Goal: Information Seeking & Learning: Learn about a topic

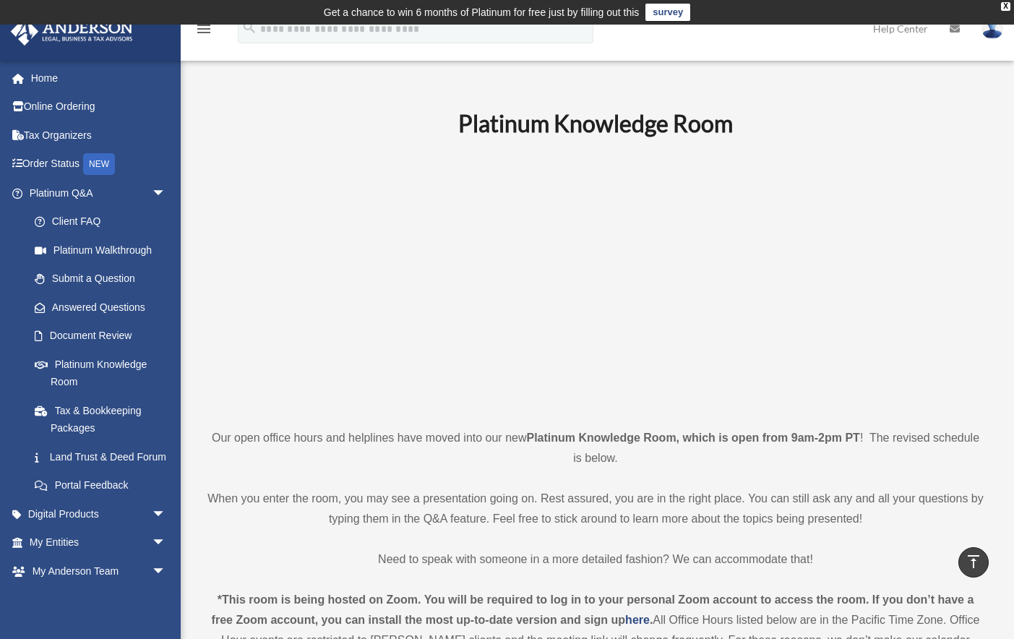
scroll to position [484, 0]
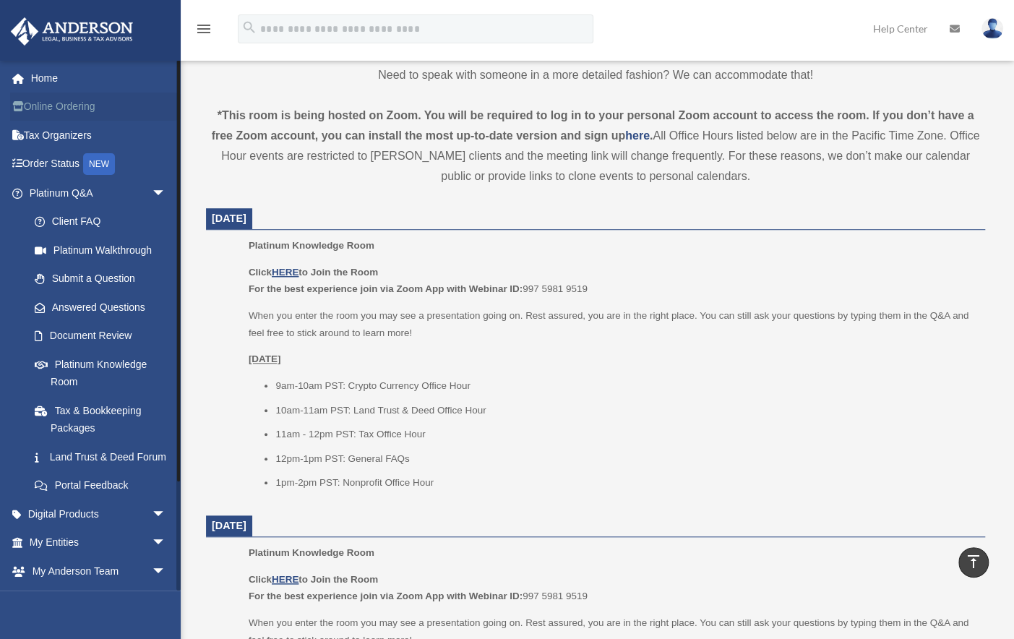
click at [49, 106] on link "Online Ordering" at bounding box center [99, 106] width 178 height 29
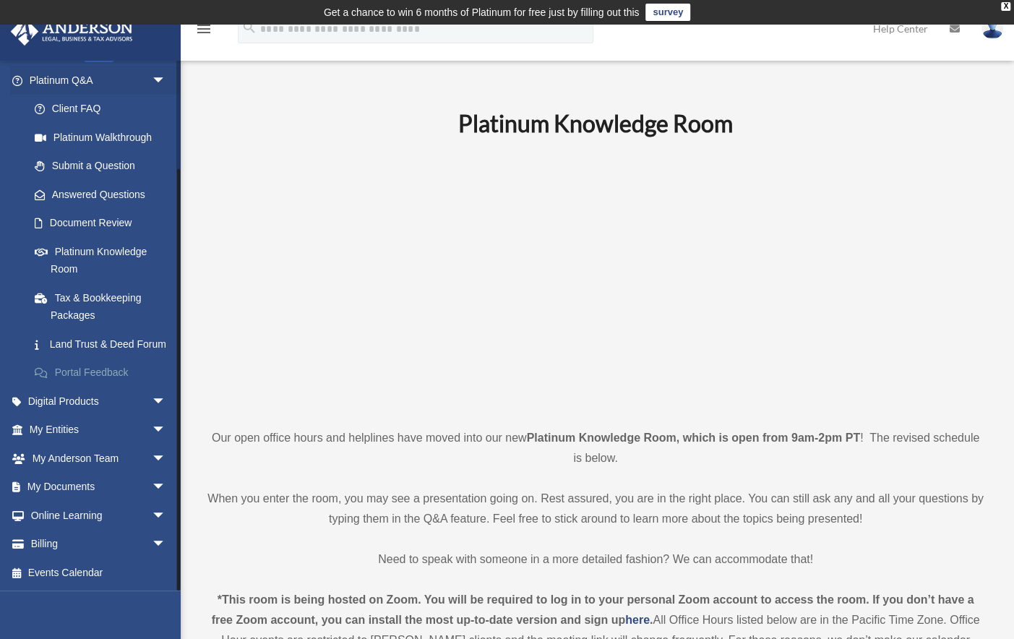
scroll to position [129, 0]
click at [71, 484] on link "My Documents arrow_drop_down" at bounding box center [99, 487] width 178 height 29
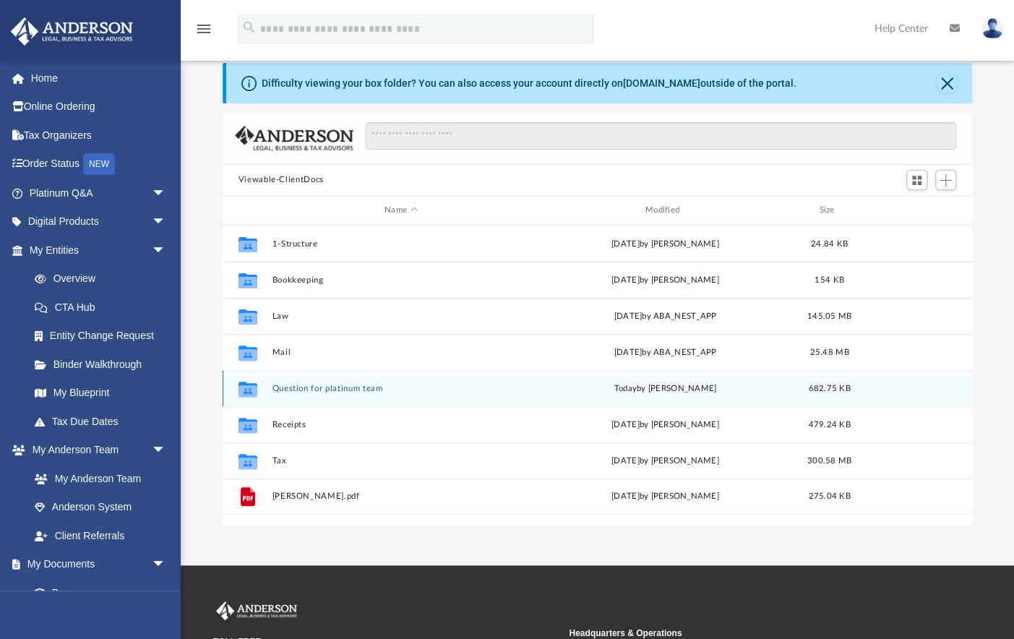
scroll to position [64, 0]
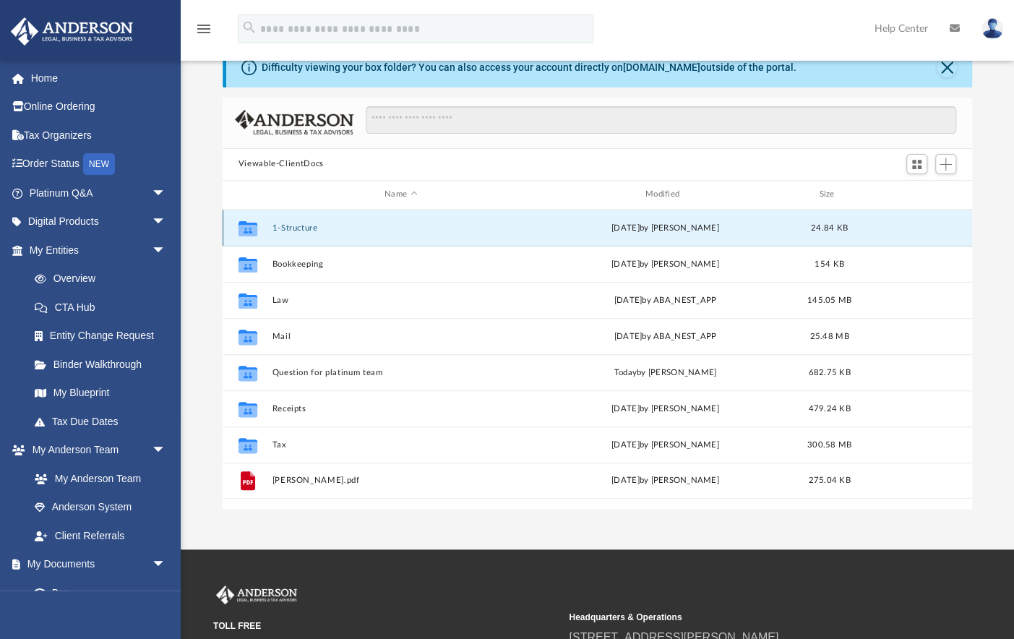
click at [288, 225] on button "1-Structure" at bounding box center [401, 227] width 258 height 9
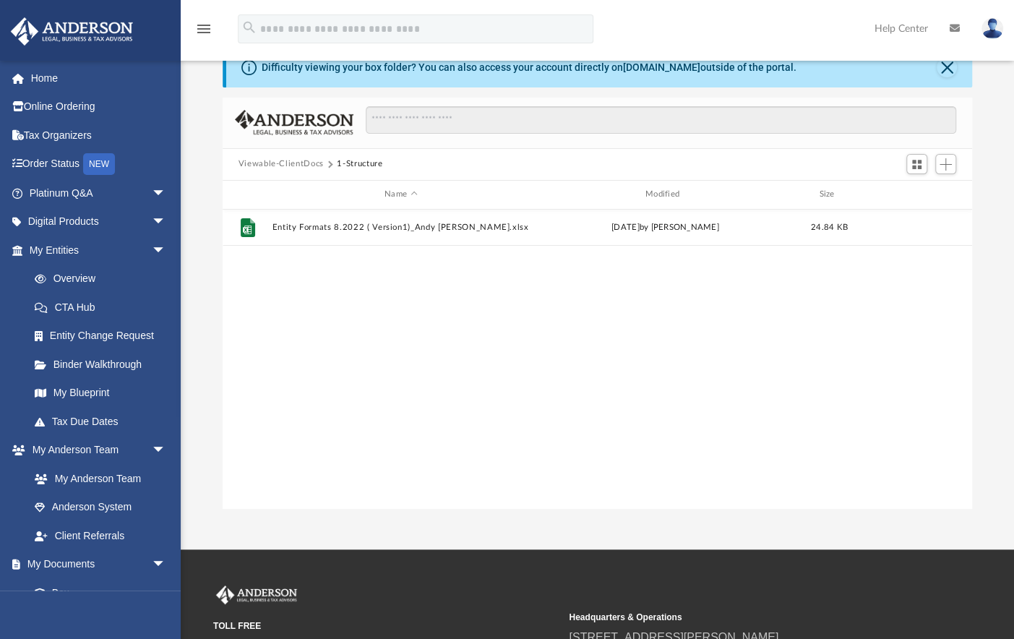
click at [295, 163] on button "Viewable-ClientDocs" at bounding box center [280, 164] width 85 height 13
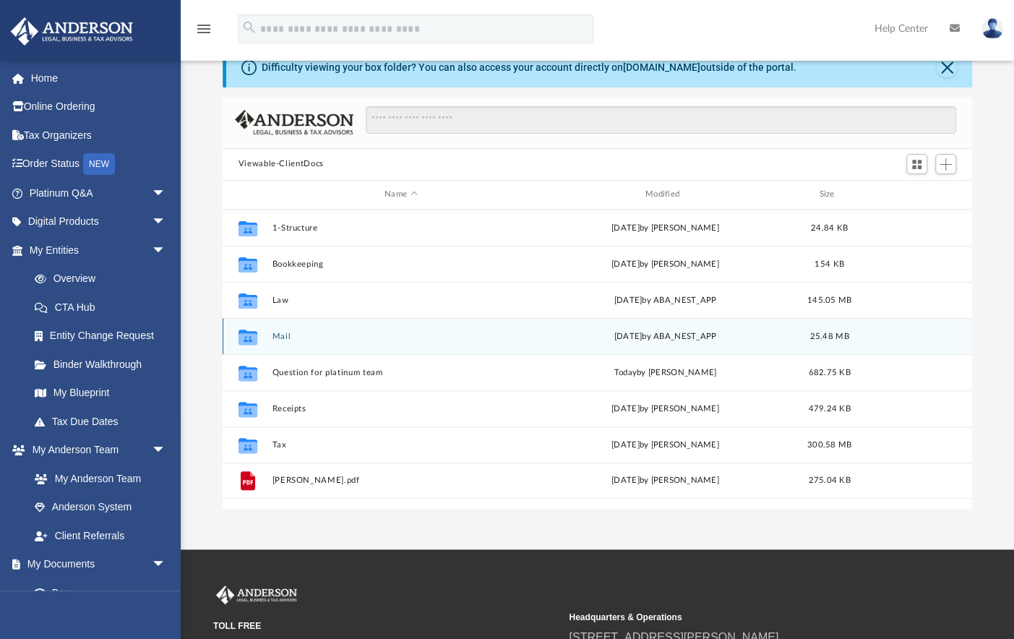
click at [282, 335] on button "Mail" at bounding box center [401, 336] width 258 height 9
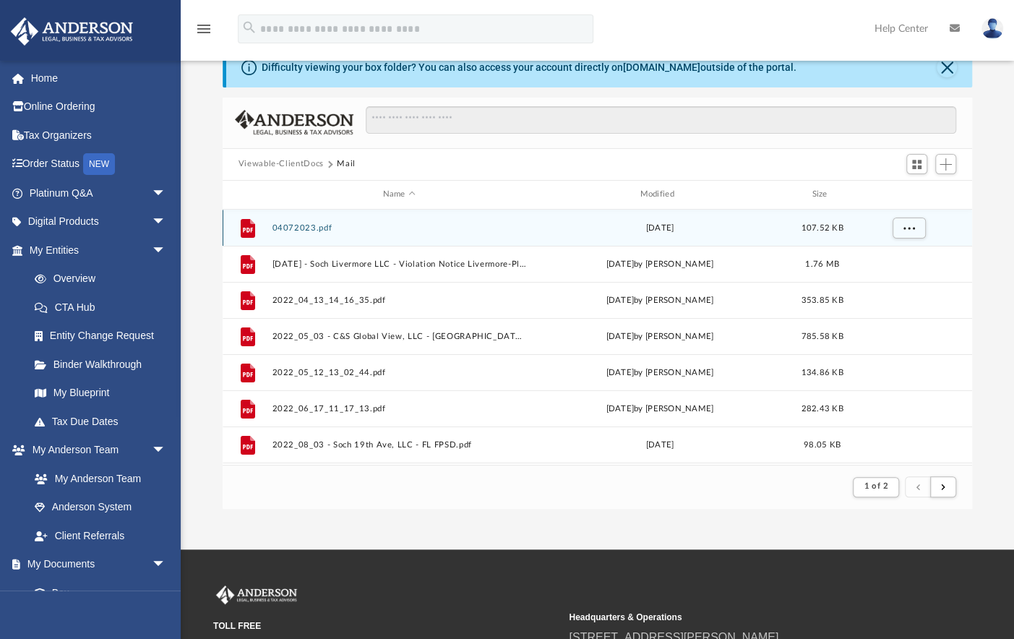
scroll to position [48, 0]
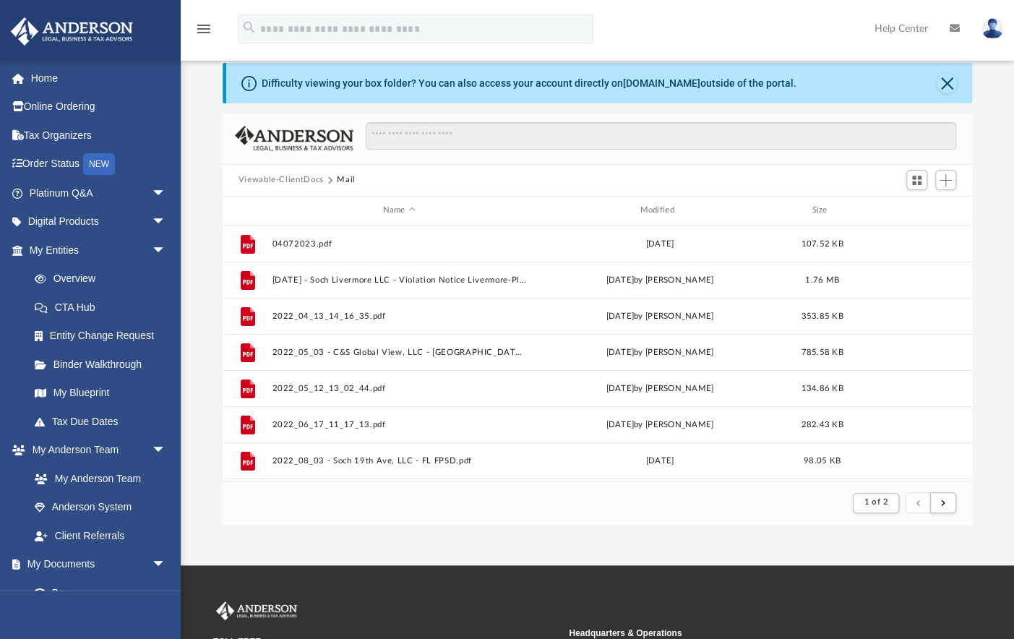
click at [266, 176] on button "Viewable-ClientDocs" at bounding box center [280, 179] width 85 height 13
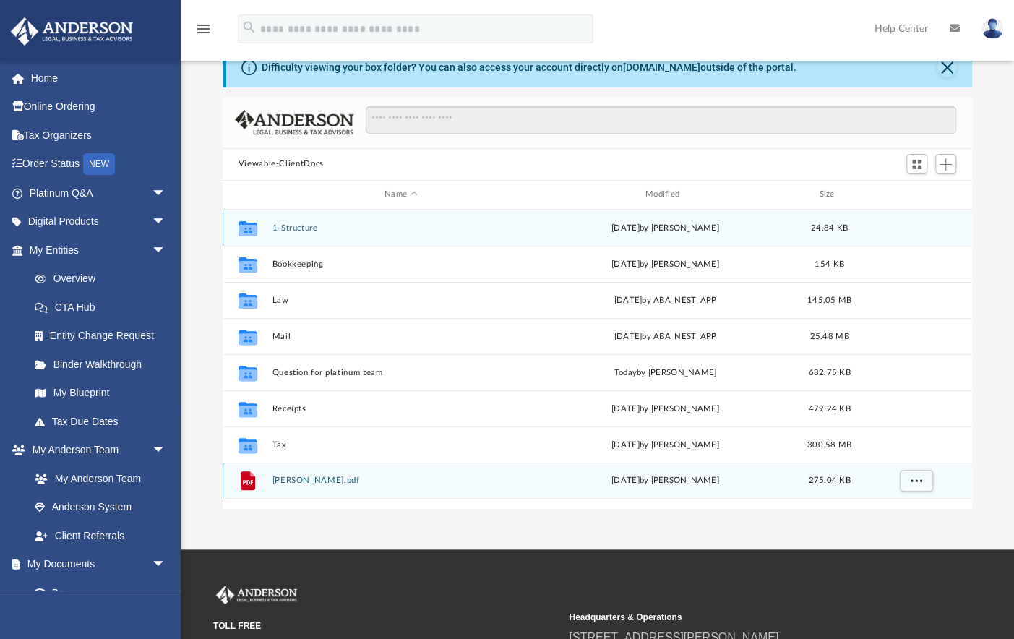
scroll to position [16, 0]
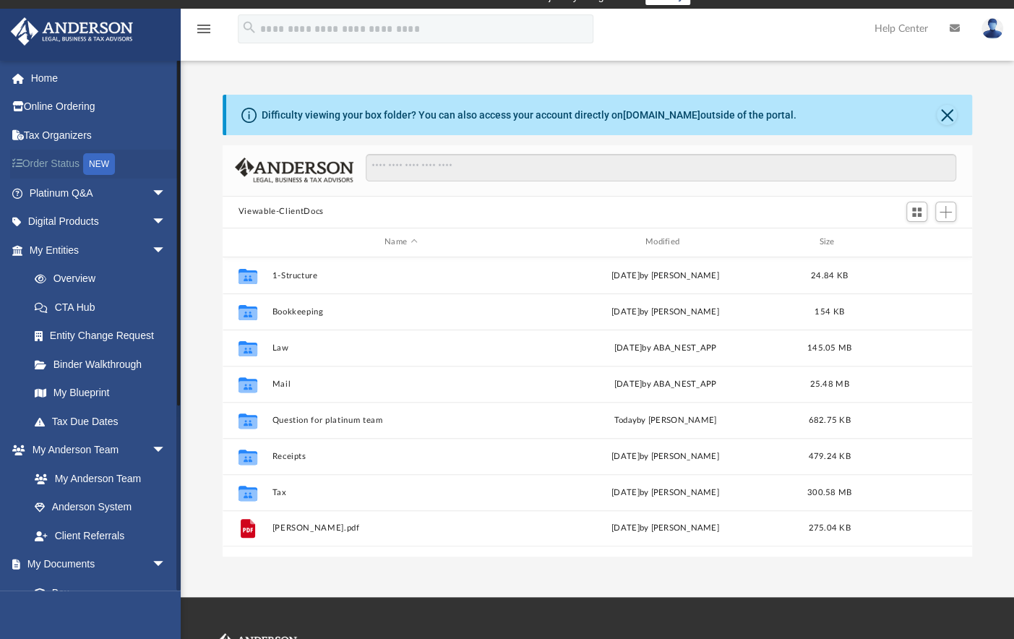
click at [61, 160] on link "Order Status NEW" at bounding box center [99, 165] width 178 height 30
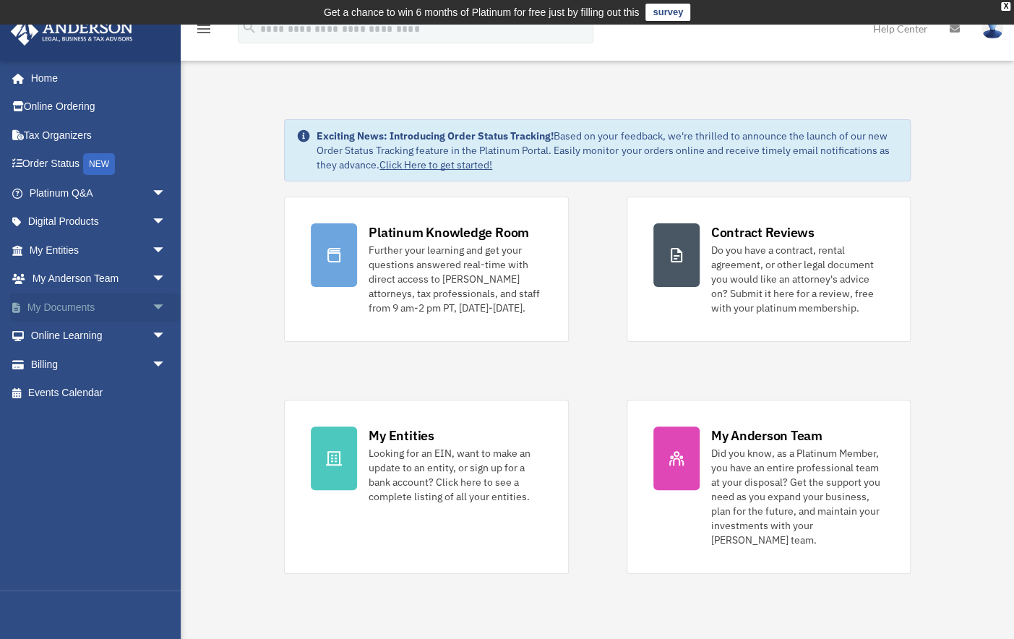
click at [53, 310] on link "My Documents arrow_drop_down" at bounding box center [99, 307] width 178 height 29
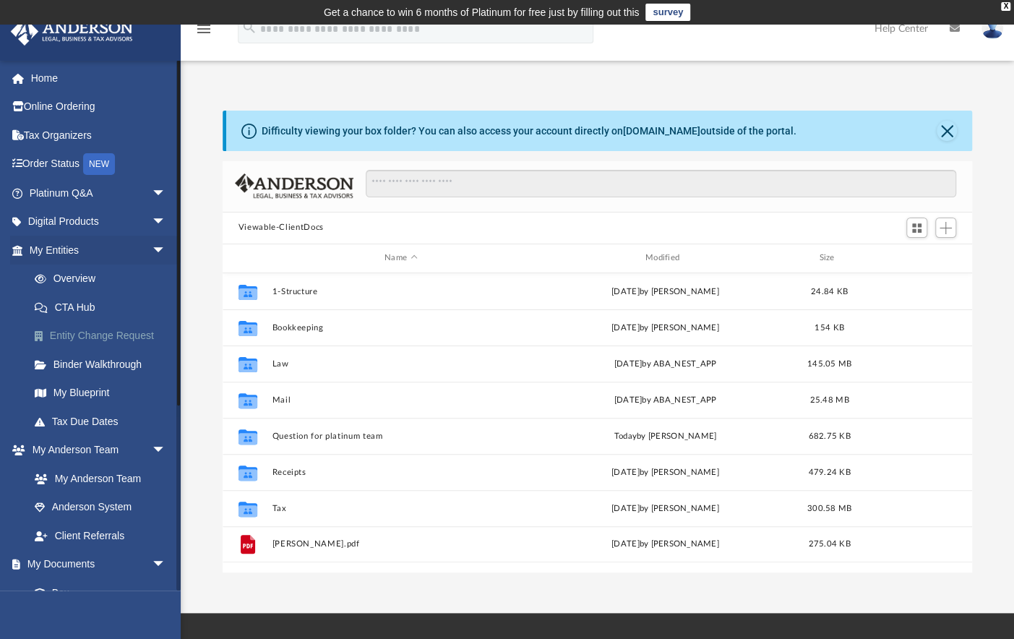
scroll to position [321, 742]
click at [87, 364] on link "Binder Walkthrough" at bounding box center [104, 364] width 168 height 29
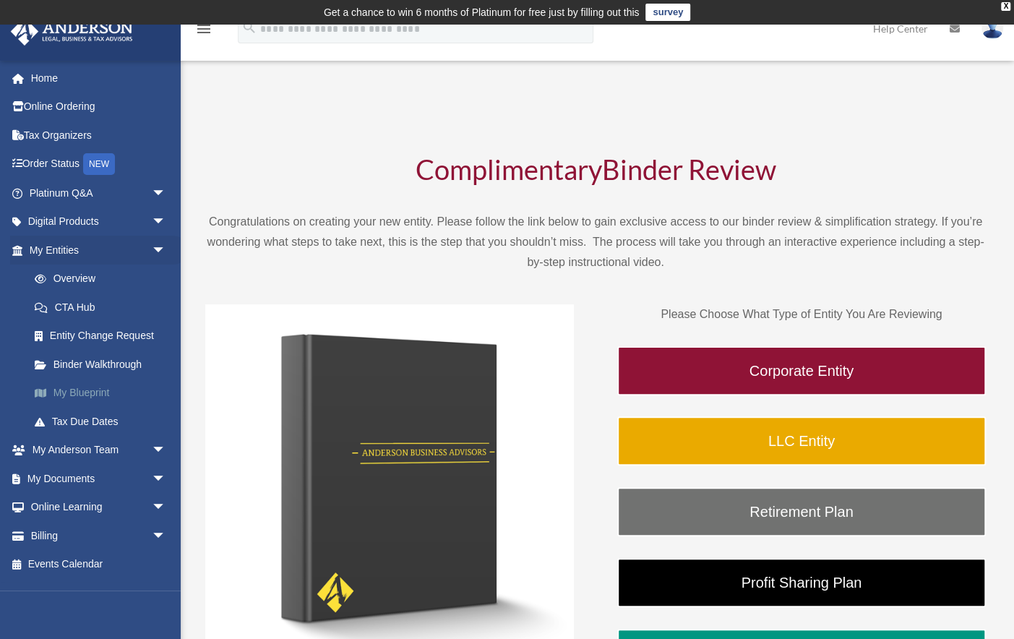
click at [65, 395] on link "My Blueprint" at bounding box center [104, 393] width 168 height 29
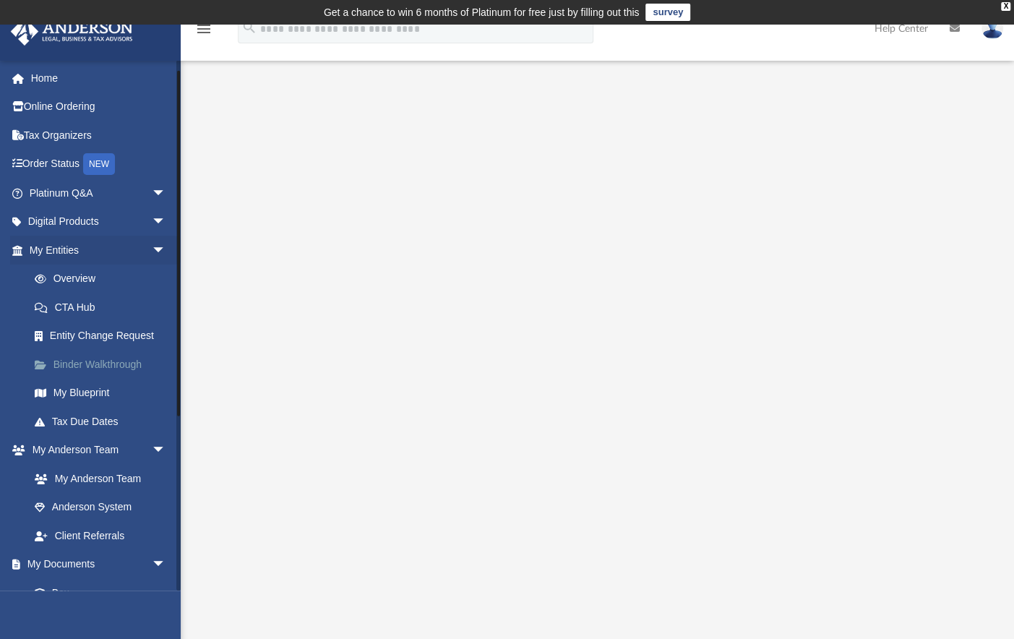
scroll to position [16, 0]
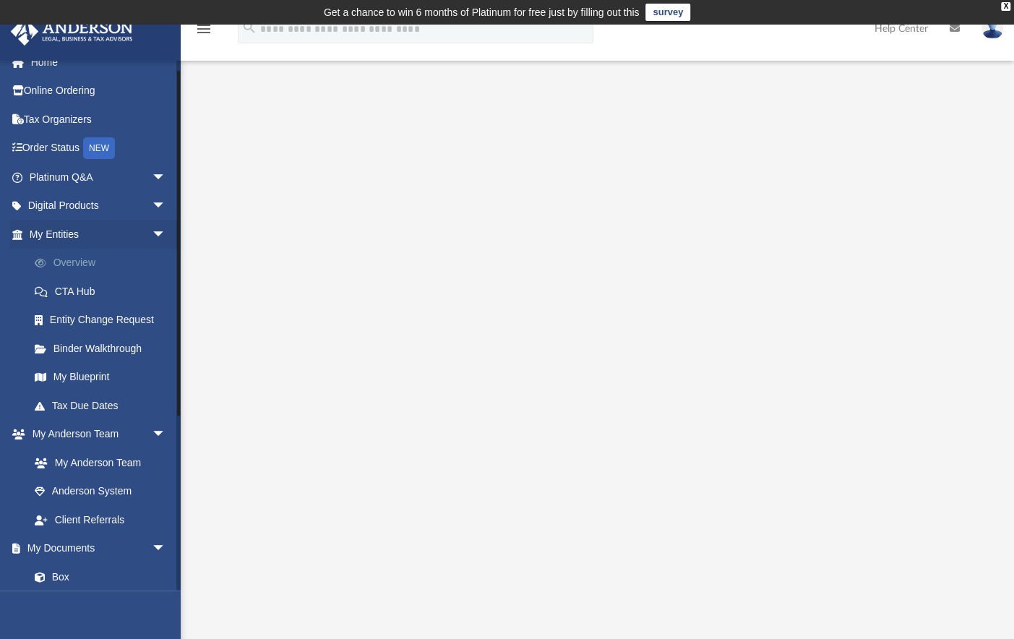
click at [79, 264] on link "Overview" at bounding box center [104, 263] width 168 height 29
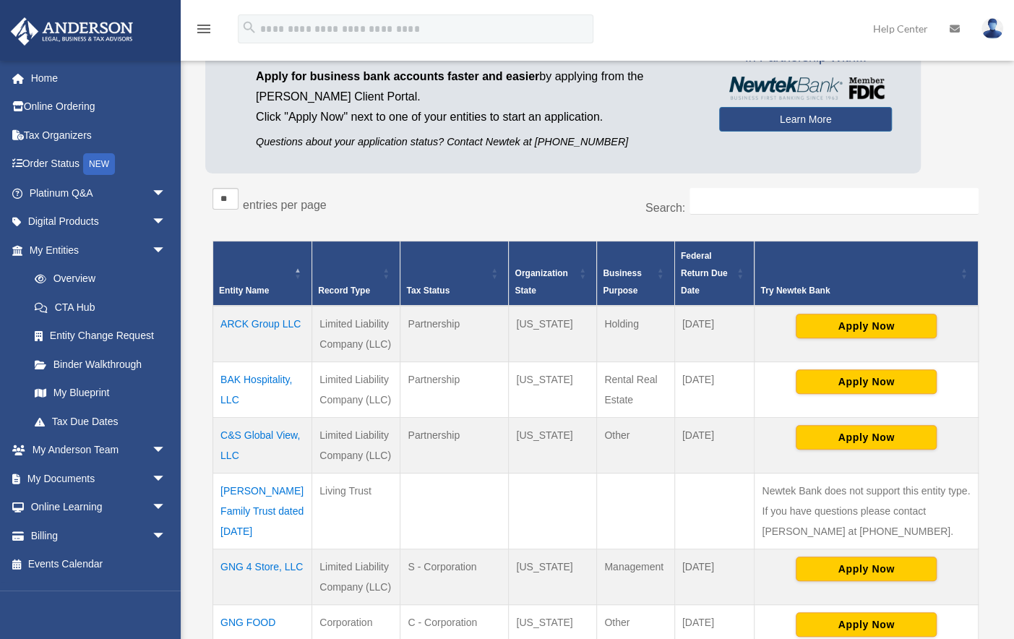
scroll to position [159, 0]
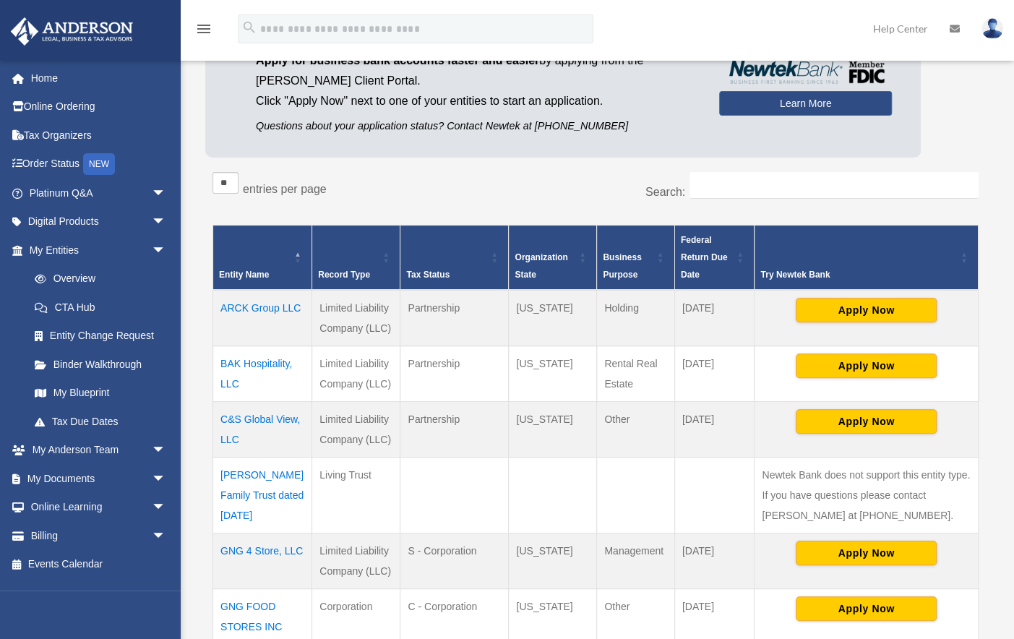
click at [236, 364] on td "BAK Hospitality, LLC" at bounding box center [262, 374] width 99 height 56
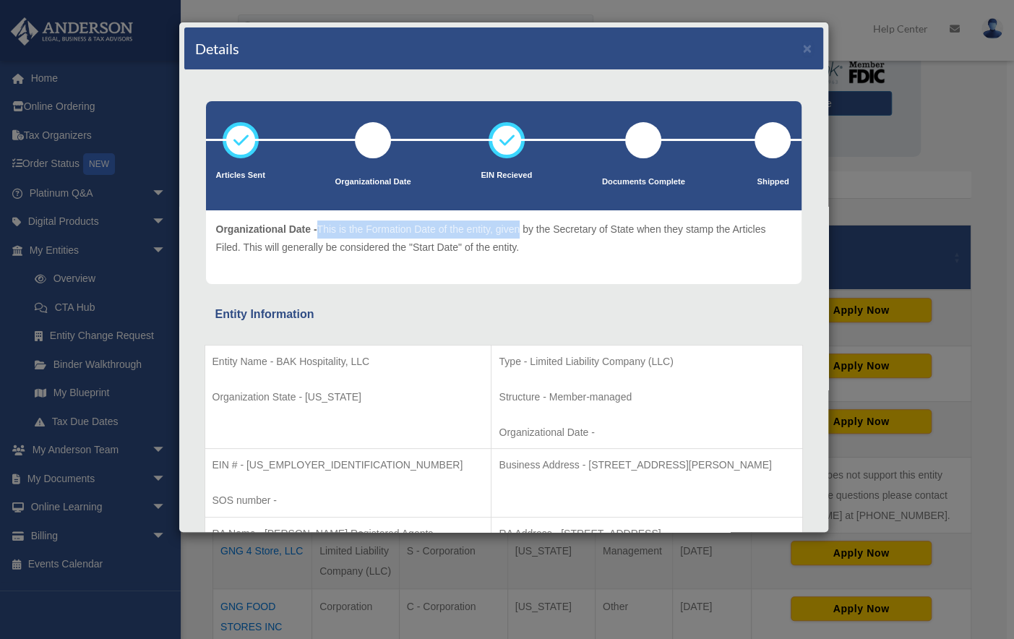
drag, startPoint x: 356, startPoint y: 226, endPoint x: 530, endPoint y: 237, distance: 175.2
click at [525, 236] on p "Organizational Date - This is the Formation Date of the entity, given by the Se…" at bounding box center [503, 237] width 575 height 35
click at [546, 242] on p "Organizational Date - This is the Formation Date of the entity, given by the Se…" at bounding box center [503, 237] width 575 height 35
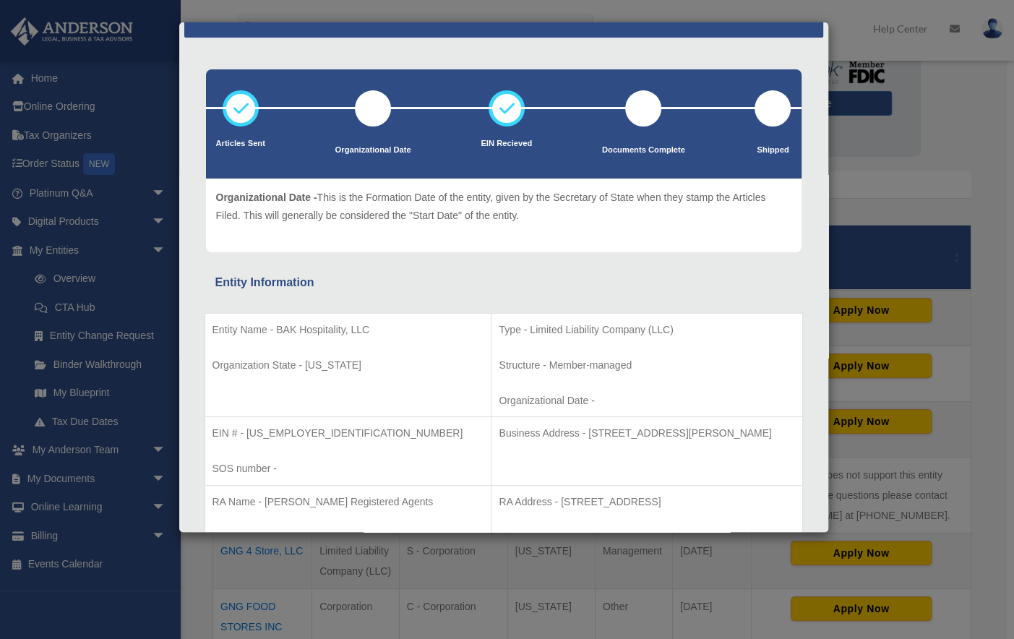
scroll to position [0, 0]
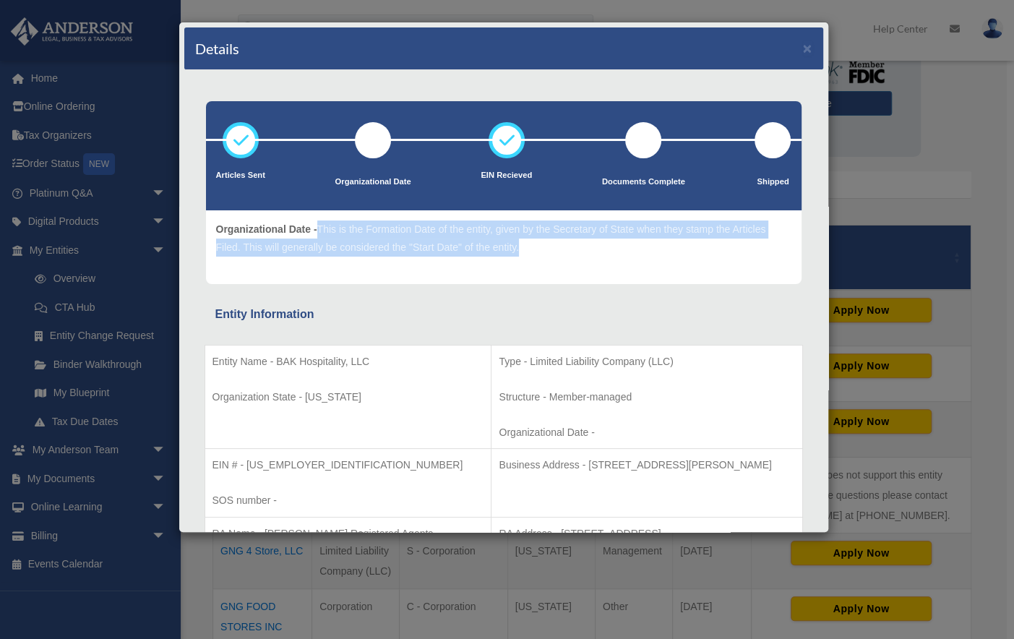
drag, startPoint x: 319, startPoint y: 224, endPoint x: 529, endPoint y: 246, distance: 211.4
click at [529, 246] on p "Organizational Date - This is the Formation Date of the entity, given by the Se…" at bounding box center [503, 237] width 575 height 35
click at [530, 246] on p "Organizational Date - This is the Formation Date of the entity, given by the Se…" at bounding box center [503, 237] width 575 height 35
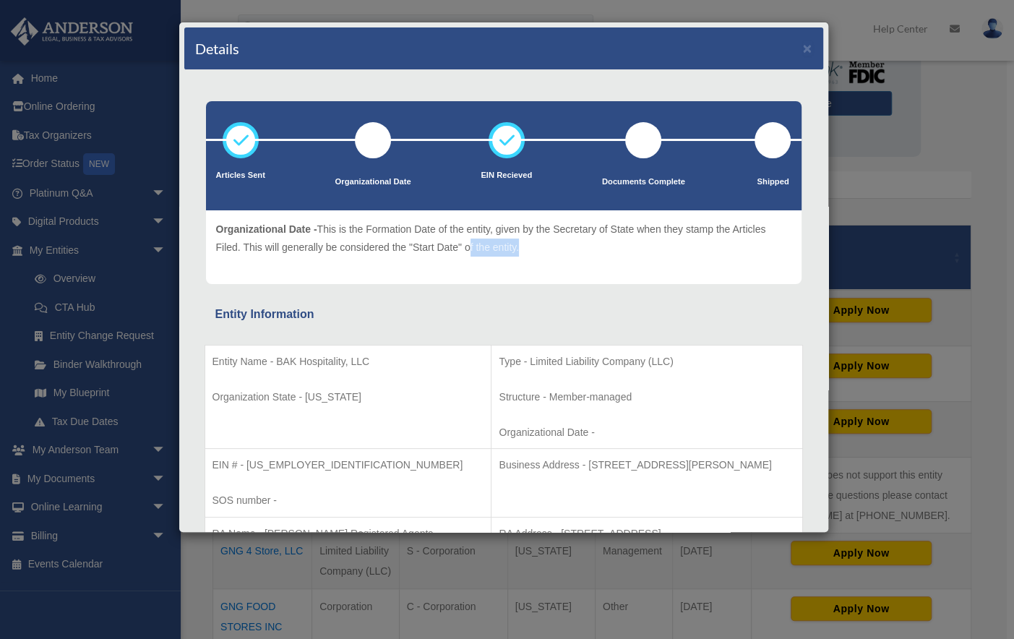
drag, startPoint x: 517, startPoint y: 243, endPoint x: 448, endPoint y: 231, distance: 70.3
click at [468, 241] on p "Organizational Date - This is the Formation Date of the entity, given by the Se…" at bounding box center [503, 237] width 575 height 35
click at [528, 232] on p "EIN Recieved - The Entity Employer Identification Number has been issued by the…" at bounding box center [503, 237] width 575 height 35
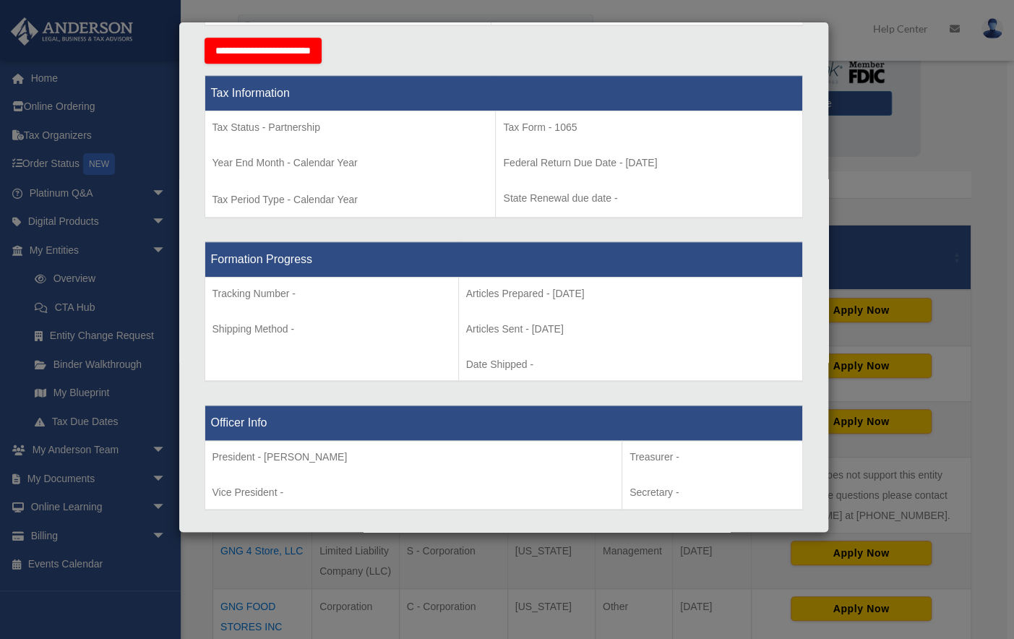
scroll to position [610, 0]
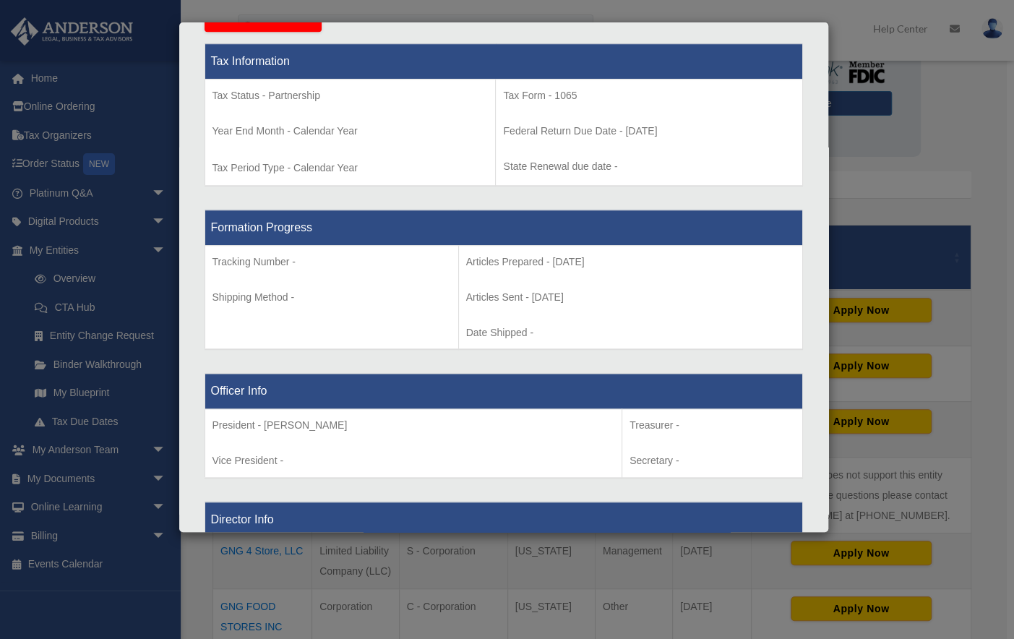
drag, startPoint x: 587, startPoint y: 258, endPoint x: 446, endPoint y: 254, distance: 141.0
click at [466, 254] on p "Articles Prepared - 2025-09-09" at bounding box center [630, 262] width 329 height 18
click at [477, 293] on p "Articles Sent - 2025-09-09" at bounding box center [630, 297] width 329 height 18
drag, startPoint x: 445, startPoint y: 291, endPoint x: 568, endPoint y: 296, distance: 123.0
click at [568, 296] on p "Articles Sent - 2025-09-09" at bounding box center [630, 297] width 329 height 18
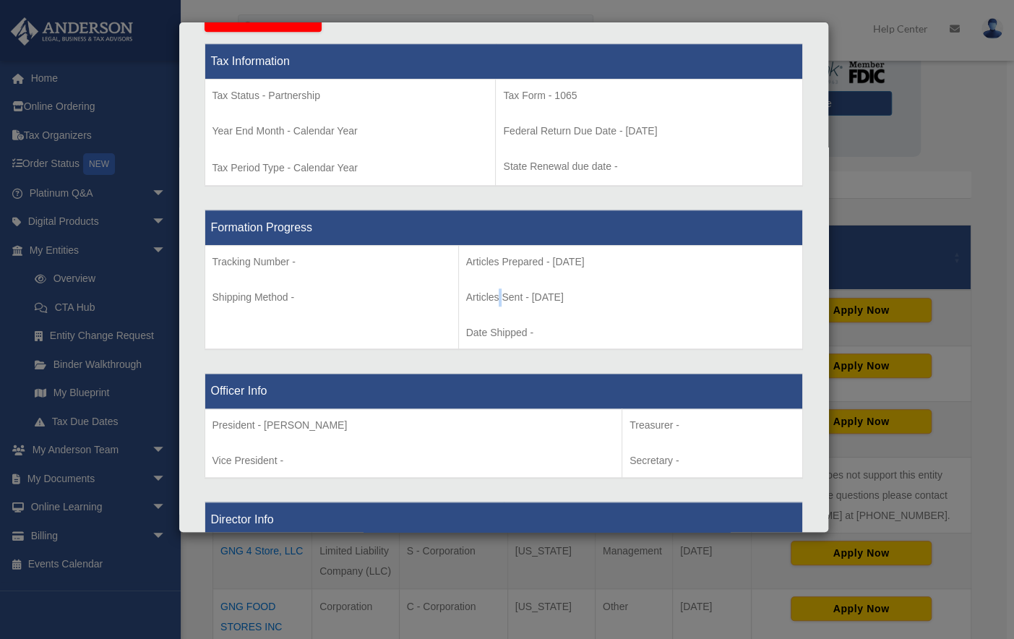
click at [568, 296] on p "Articles Sent - 2025-09-09" at bounding box center [630, 297] width 329 height 18
drag, startPoint x: 503, startPoint y: 328, endPoint x: 414, endPoint y: 311, distance: 90.6
click at [414, 311] on tr "Tracking Number - Shipping Method - Articles Prepared - 2025-09-09 Articles Sen…" at bounding box center [504, 297] width 598 height 104
click at [522, 314] on td "Articles Prepared - 2025-09-09 Articles Sent - 2025-09-09 Date Shipped -" at bounding box center [630, 297] width 344 height 104
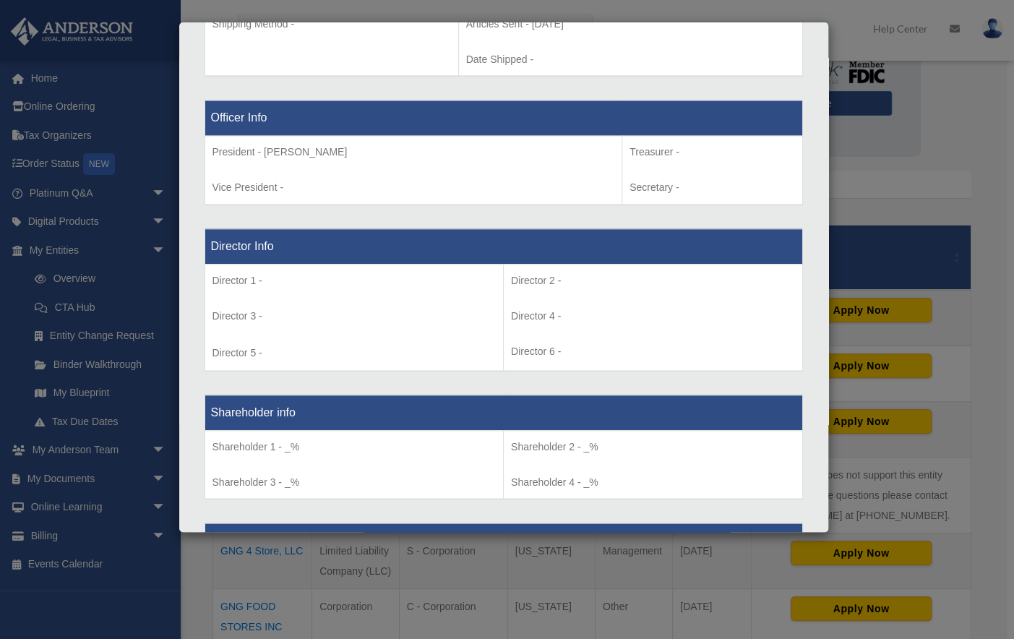
scroll to position [996, 0]
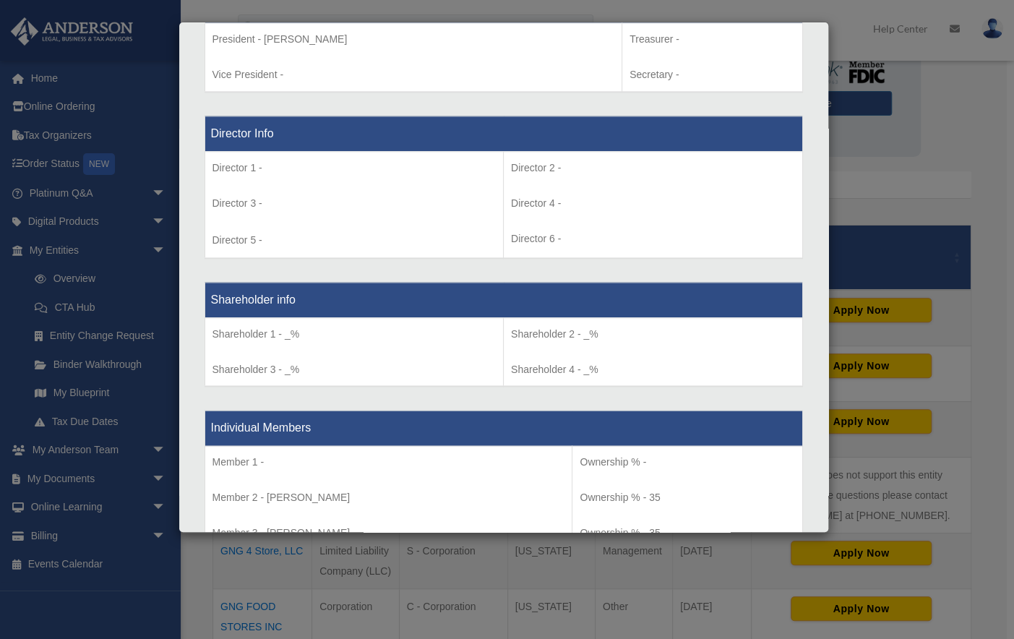
click at [958, 158] on div "Details × Articles Sent Organizational Date" at bounding box center [507, 319] width 1014 height 639
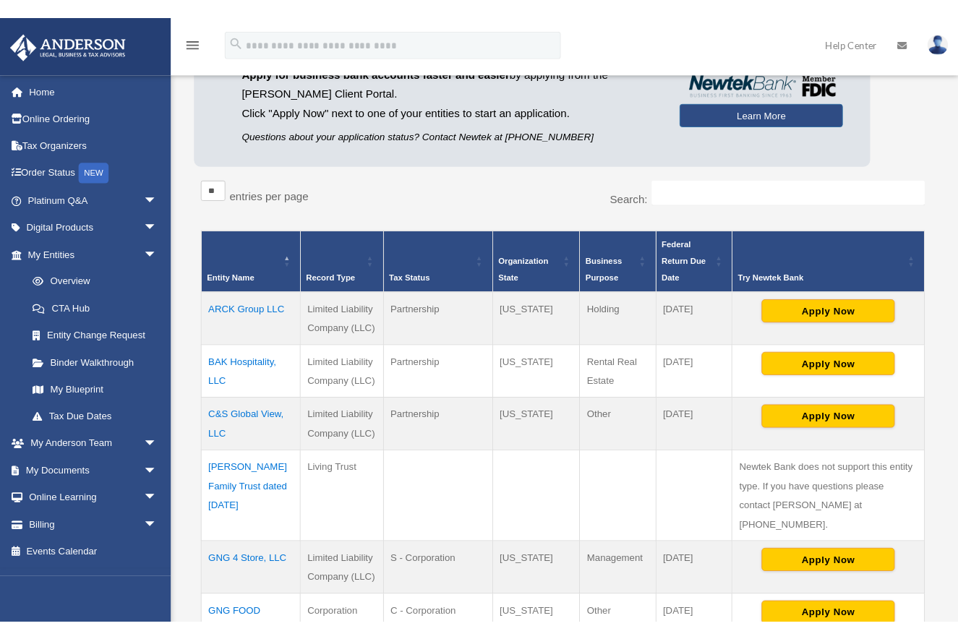
scroll to position [156, 0]
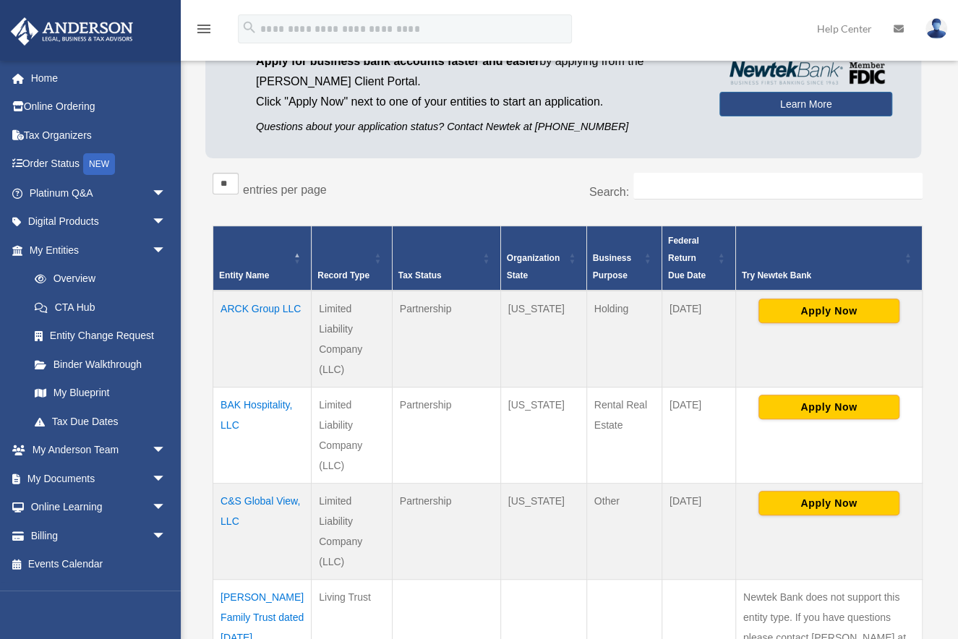
click at [242, 309] on td "ARCK Group LLC" at bounding box center [262, 339] width 98 height 97
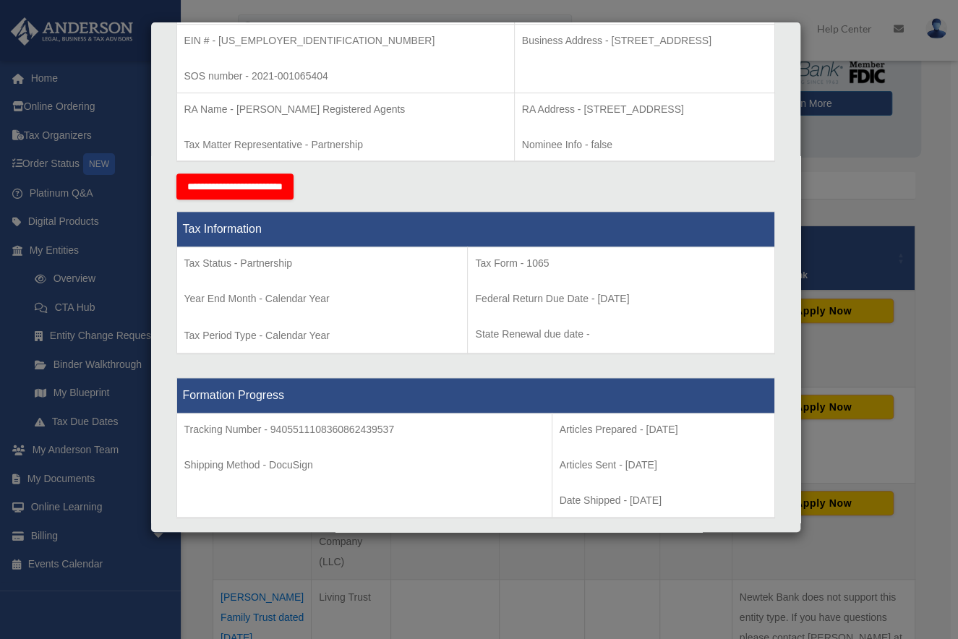
scroll to position [385, 0]
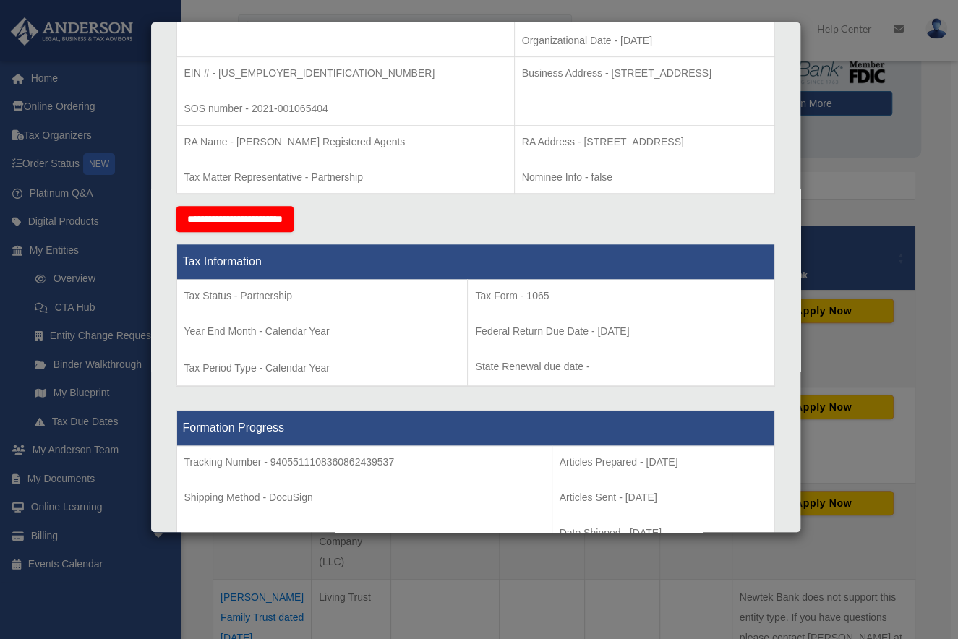
click at [422, 554] on div "Details × Articles Sent Organizational Date" at bounding box center [479, 319] width 958 height 639
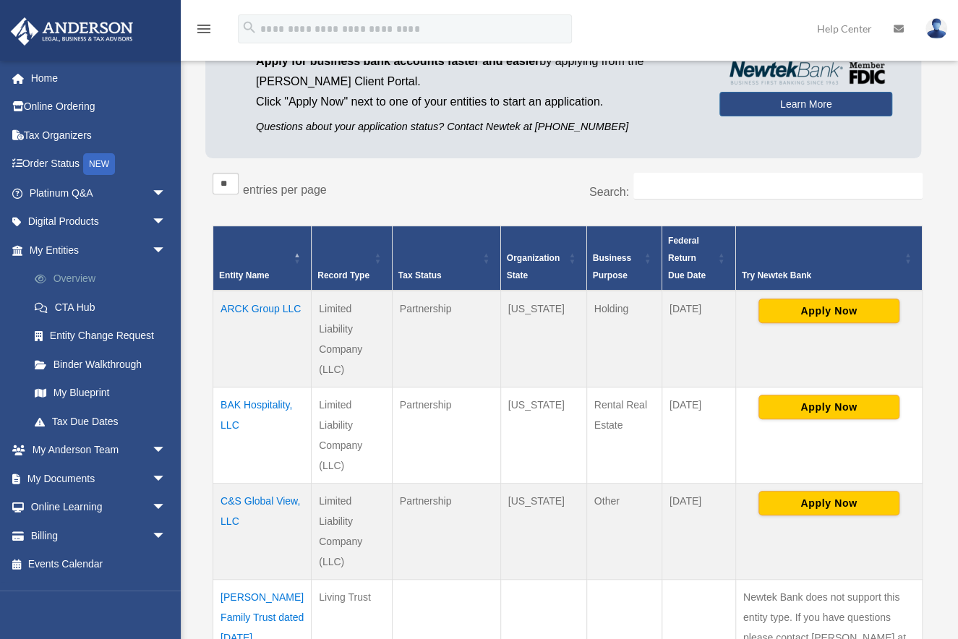
click at [73, 279] on link "Overview" at bounding box center [104, 278] width 168 height 29
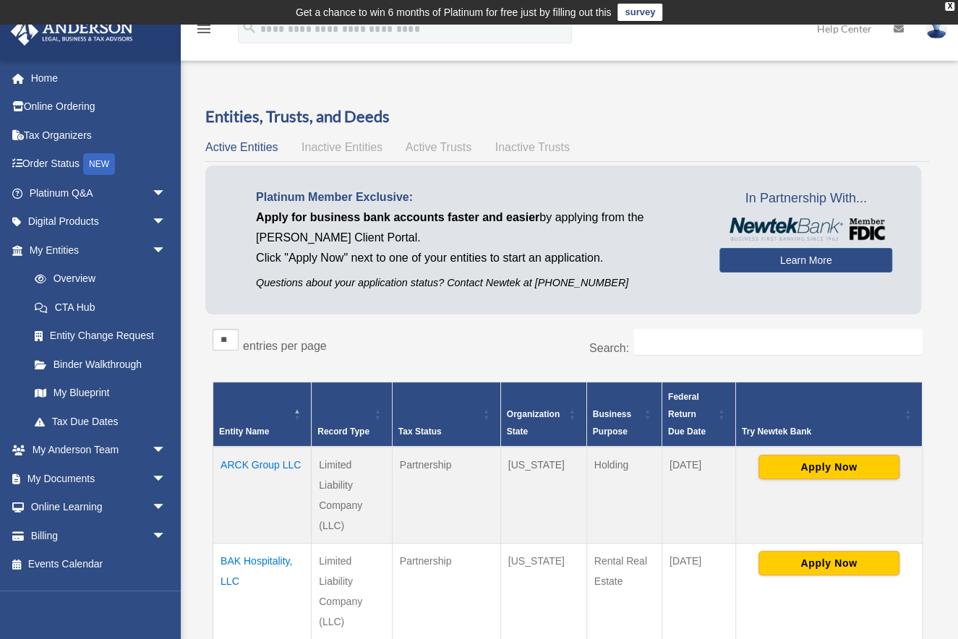
scroll to position [16, 0]
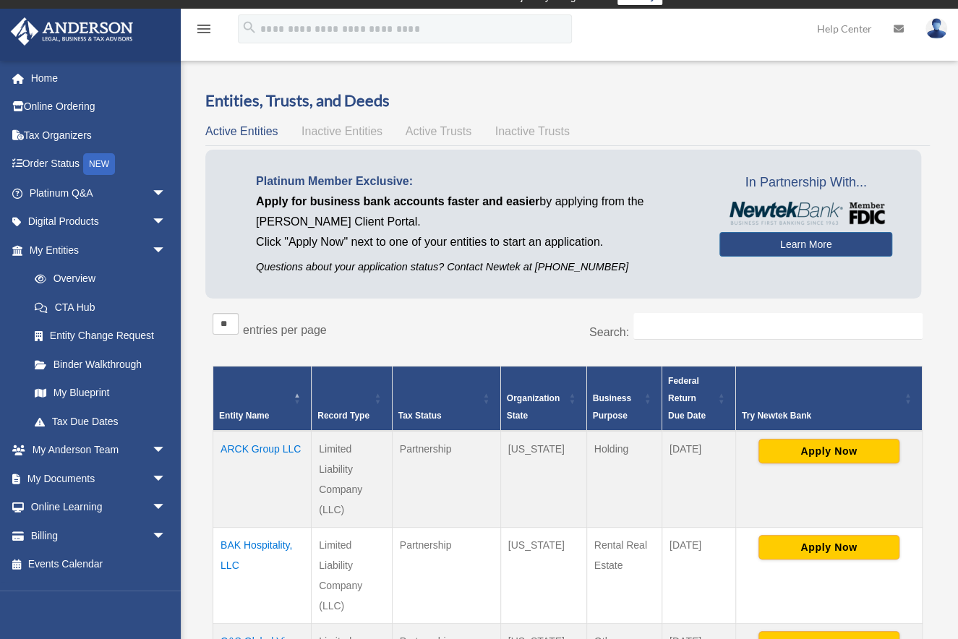
click at [343, 129] on span "Inactive Entities" at bounding box center [341, 131] width 81 height 12
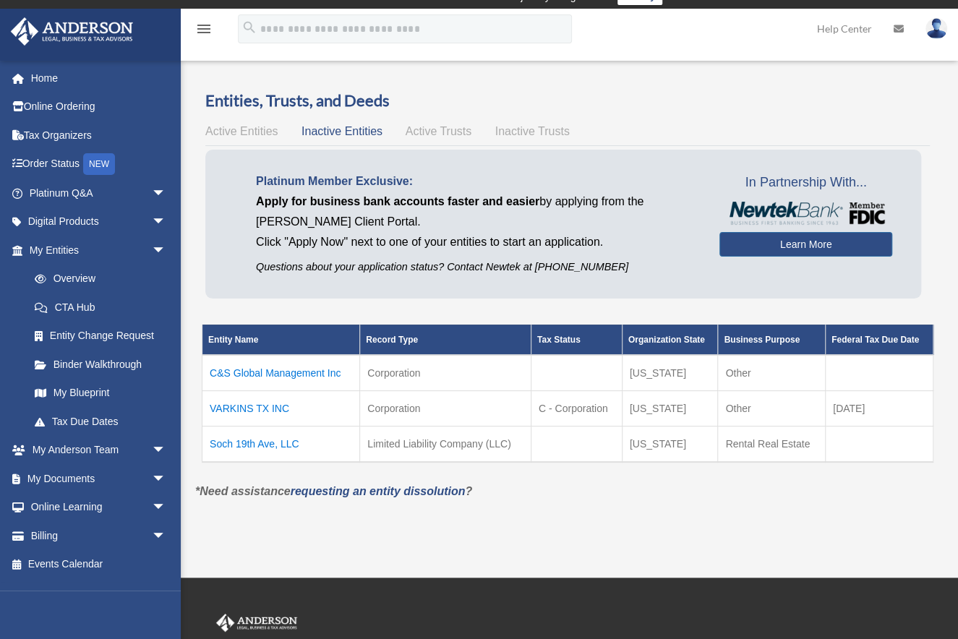
click at [430, 132] on span "Active Trusts" at bounding box center [438, 131] width 66 height 12
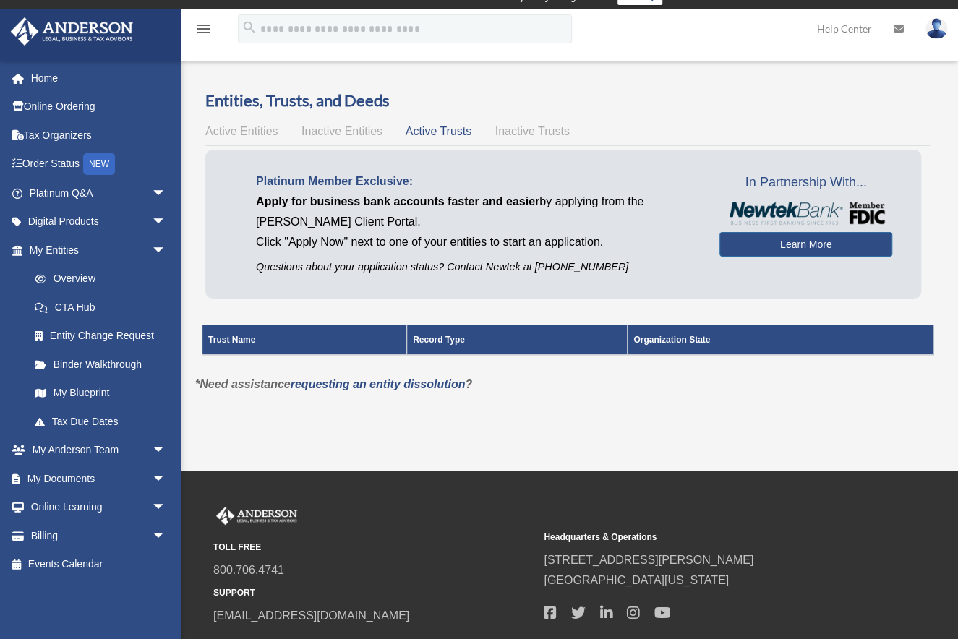
click at [517, 127] on span "Inactive Trusts" at bounding box center [532, 131] width 74 height 12
click at [444, 128] on span "Active Trusts" at bounding box center [438, 131] width 66 height 12
drag, startPoint x: 309, startPoint y: 207, endPoint x: 480, endPoint y: 212, distance: 170.6
click at [468, 210] on p "Apply for business bank accounts faster and easier by applying from the Anderso…" at bounding box center [477, 212] width 442 height 40
click at [481, 212] on p "Apply for business bank accounts faster and easier by applying from the Anderso…" at bounding box center [477, 212] width 442 height 40
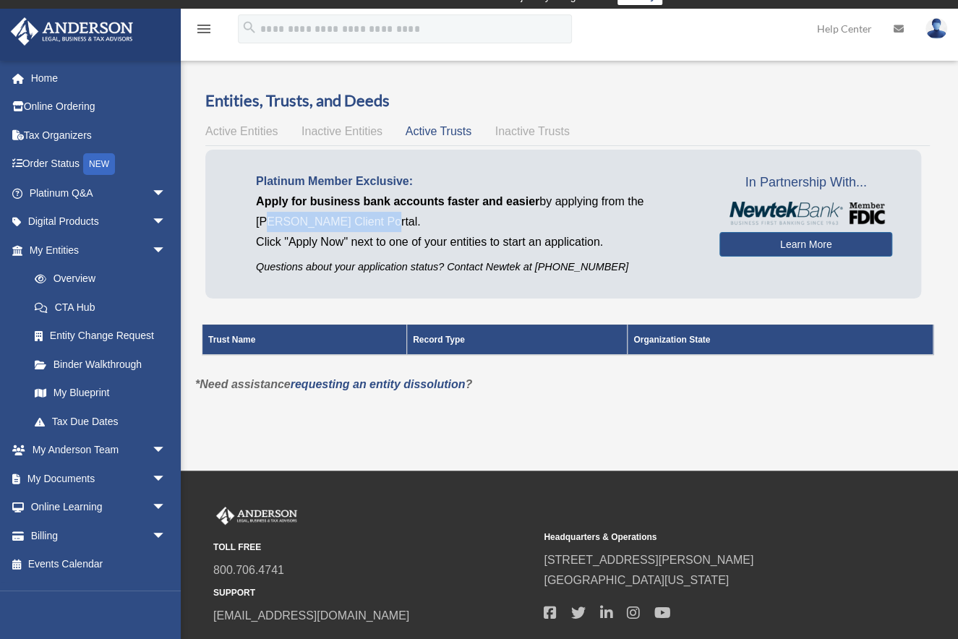
drag, startPoint x: 267, startPoint y: 218, endPoint x: 426, endPoint y: 221, distance: 159.0
click at [397, 221] on p "Apply for business bank accounts faster and easier by applying from the Anderso…" at bounding box center [477, 212] width 442 height 40
click at [431, 221] on p "Apply for business bank accounts faster and easier by applying from the Anderso…" at bounding box center [477, 212] width 442 height 40
click at [369, 236] on p "Click "Apply Now" next to one of your entities to start an application." at bounding box center [477, 242] width 442 height 20
click at [120, 478] on link "My Documents arrow_drop_down" at bounding box center [99, 478] width 178 height 29
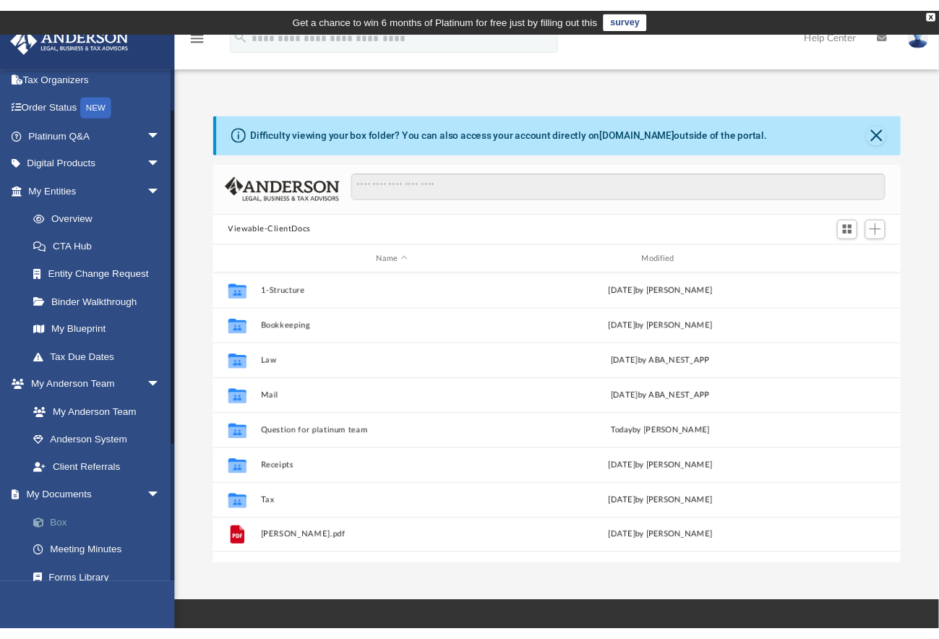
scroll to position [129, 0]
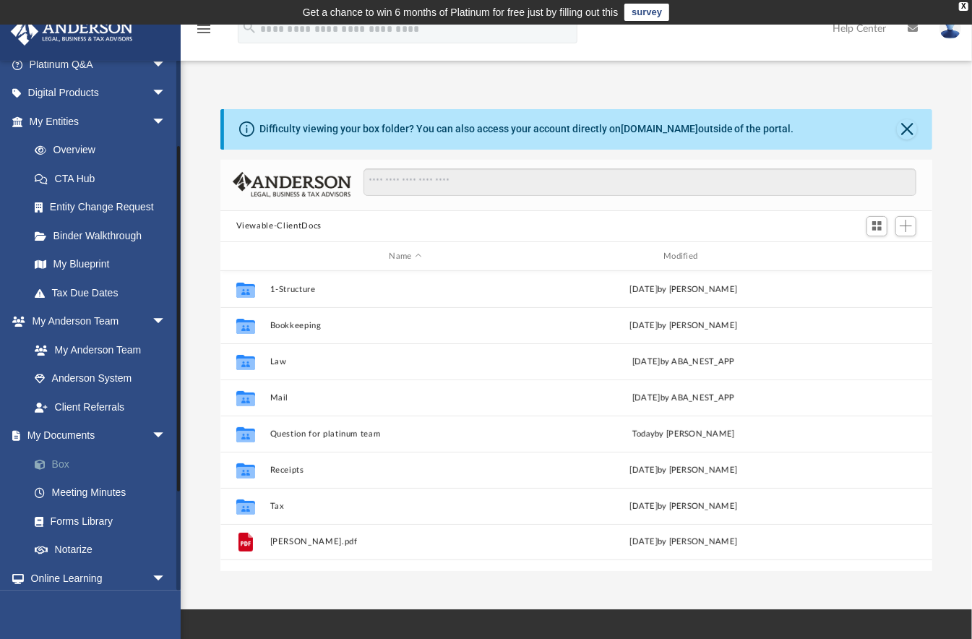
click at [59, 462] on link "Box" at bounding box center [104, 463] width 168 height 29
click at [57, 464] on link "Box" at bounding box center [104, 463] width 168 height 29
click at [910, 121] on button "Close" at bounding box center [907, 129] width 20 height 20
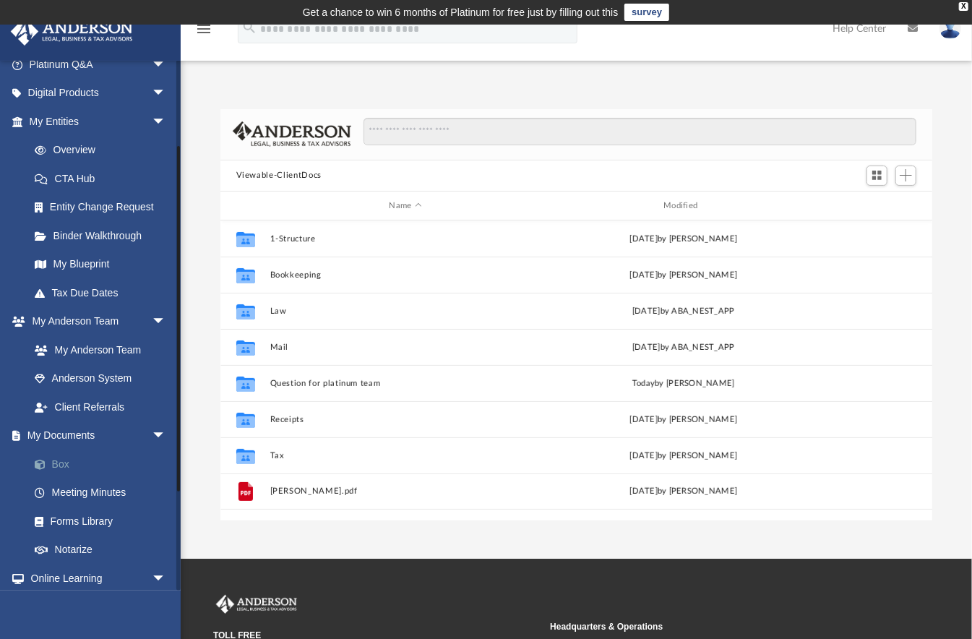
click at [62, 459] on link "Box" at bounding box center [104, 463] width 168 height 29
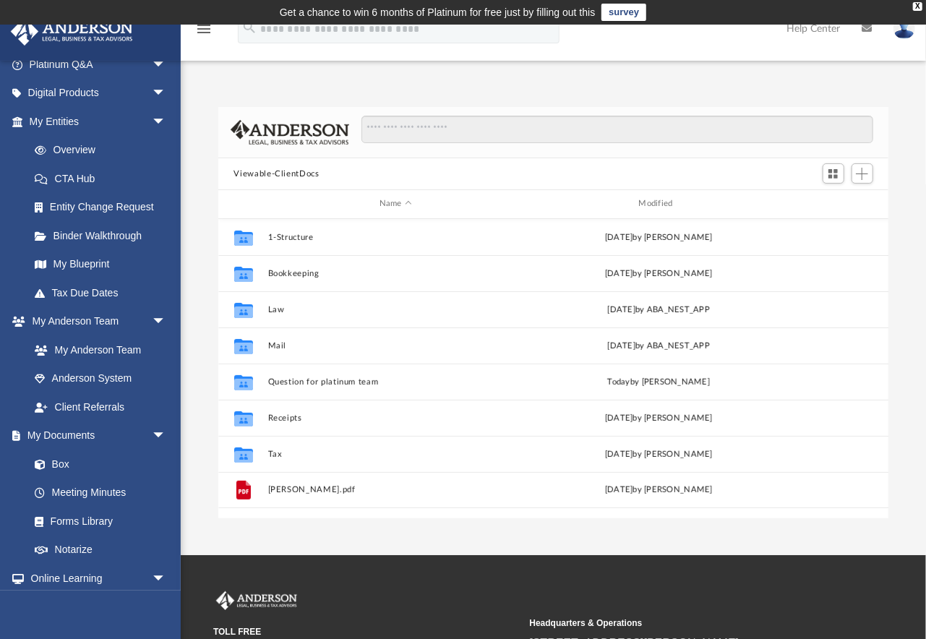
scroll to position [321, 663]
click at [81, 146] on link "Overview" at bounding box center [104, 150] width 168 height 29
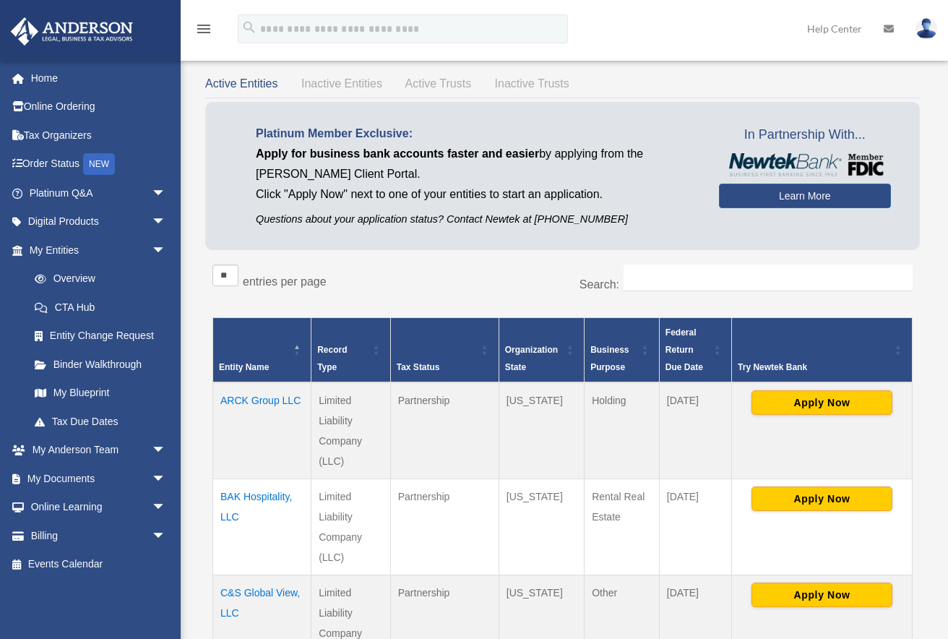
scroll to position [80, 0]
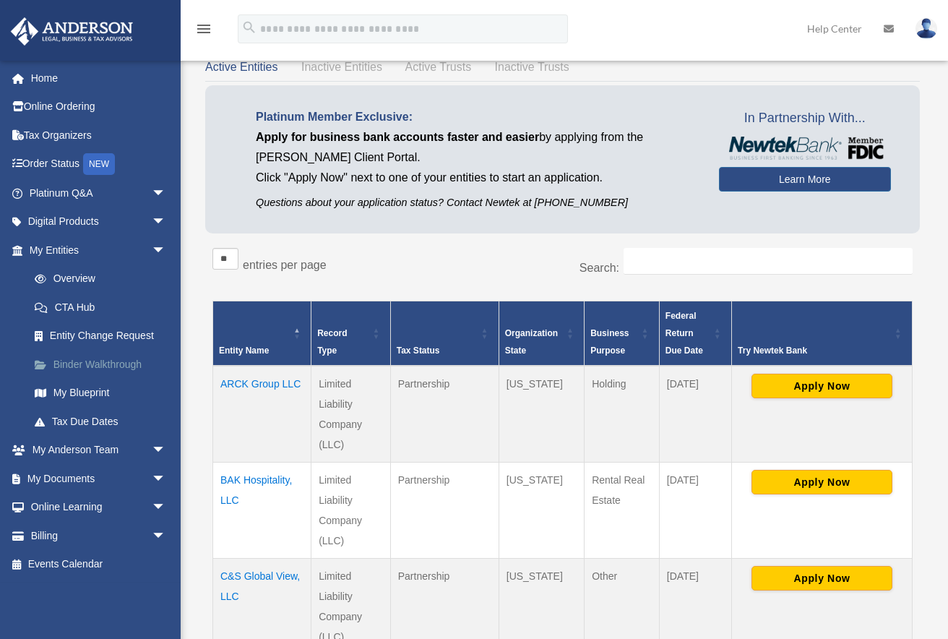
click at [74, 365] on link "Binder Walkthrough" at bounding box center [104, 364] width 168 height 29
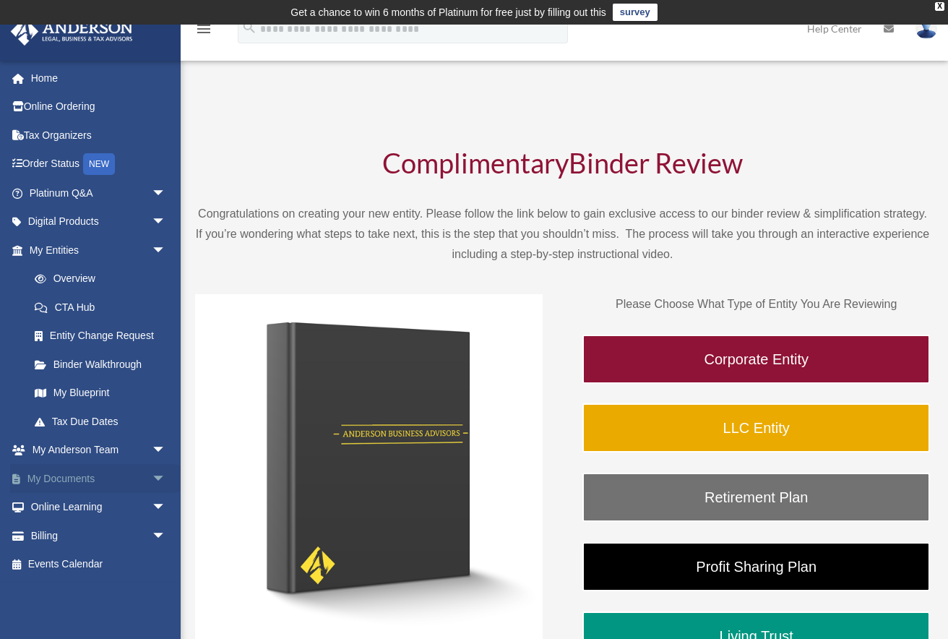
click at [72, 477] on link "My Documents arrow_drop_down" at bounding box center [99, 478] width 178 height 29
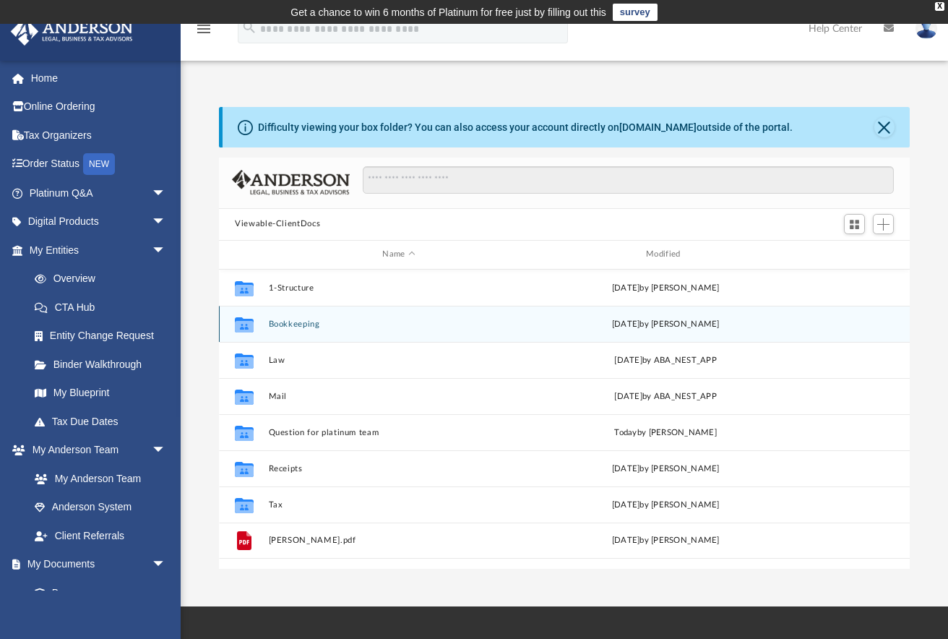
scroll to position [321, 683]
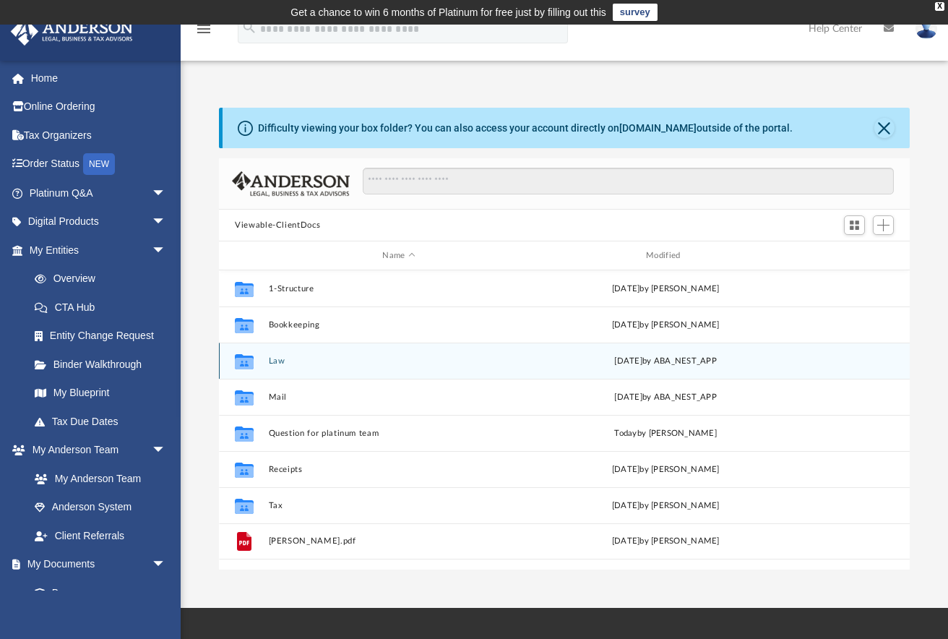
click at [275, 360] on button "Law" at bounding box center [399, 360] width 261 height 9
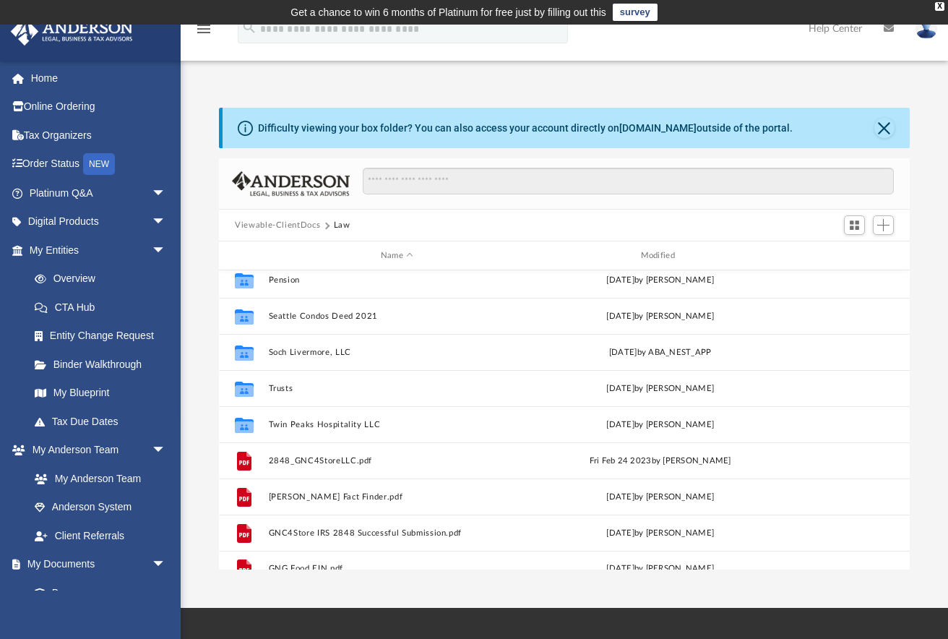
scroll to position [137, 0]
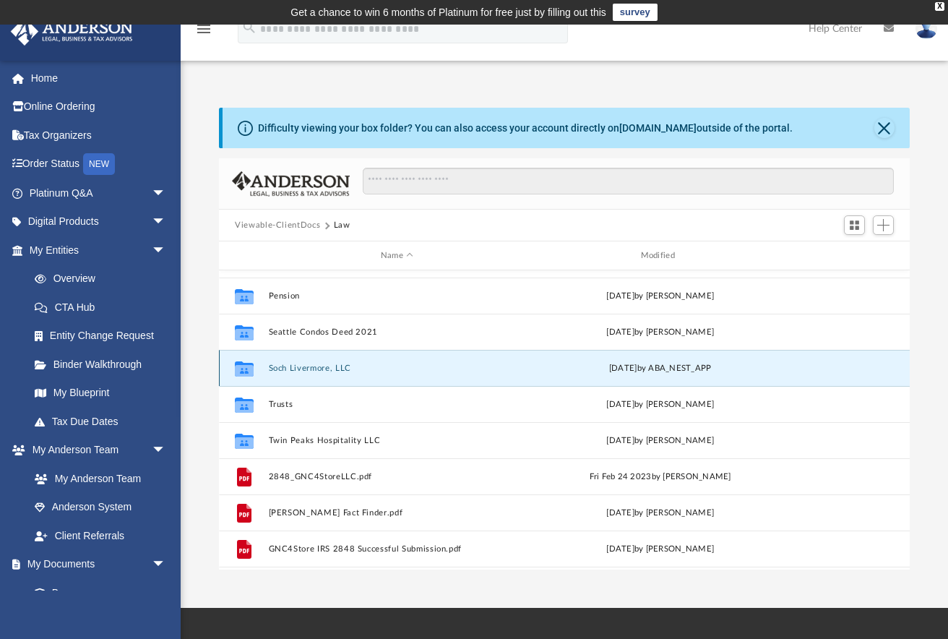
click at [304, 369] on button "Soch Livermore, LLC" at bounding box center [397, 367] width 257 height 9
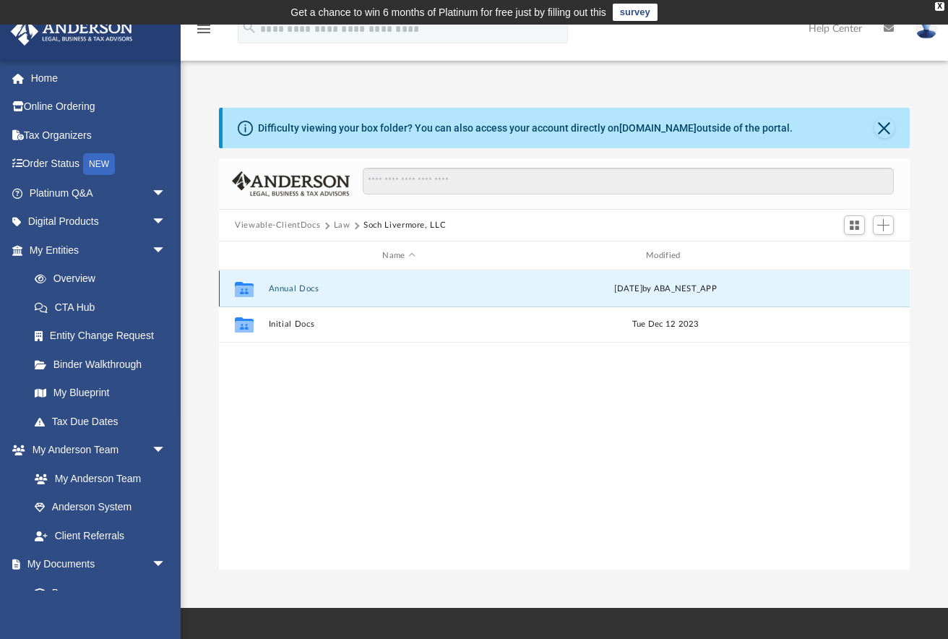
click at [282, 288] on button "Annual Docs" at bounding box center [399, 288] width 261 height 9
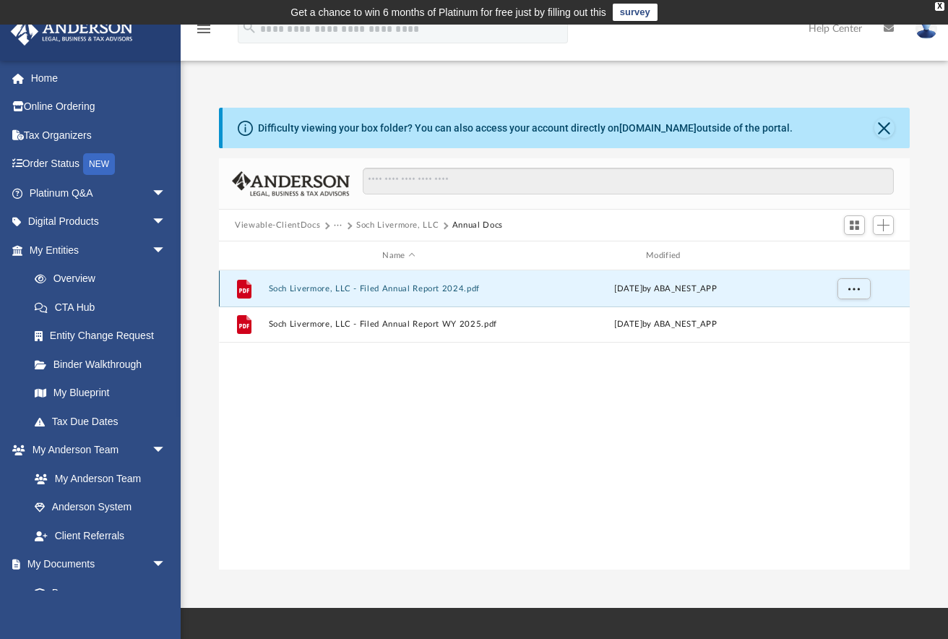
click at [387, 290] on button "Soch Livermore, LLC - Filed Annual Report 2024.pdf" at bounding box center [399, 288] width 261 height 9
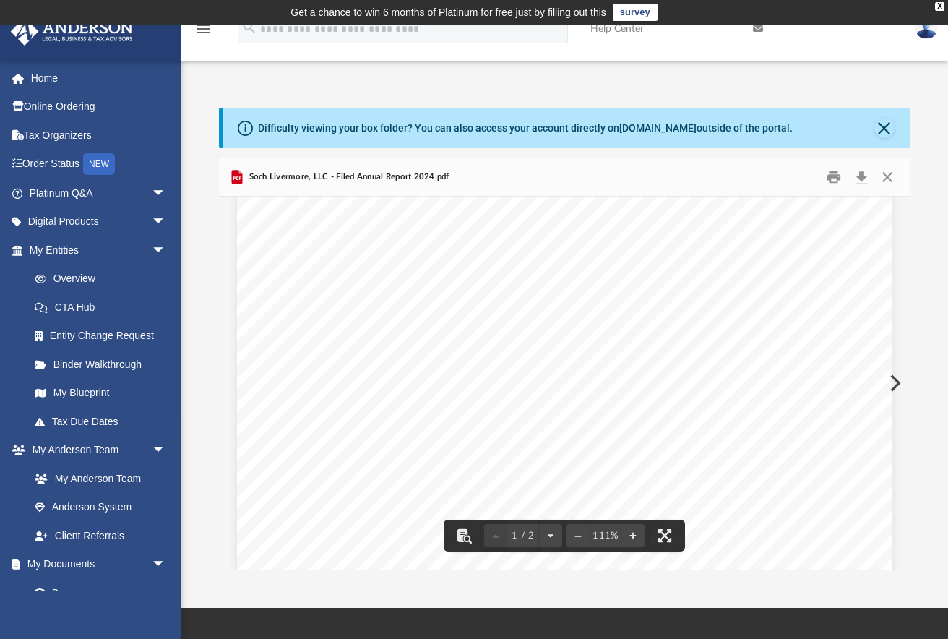
scroll to position [273, 0]
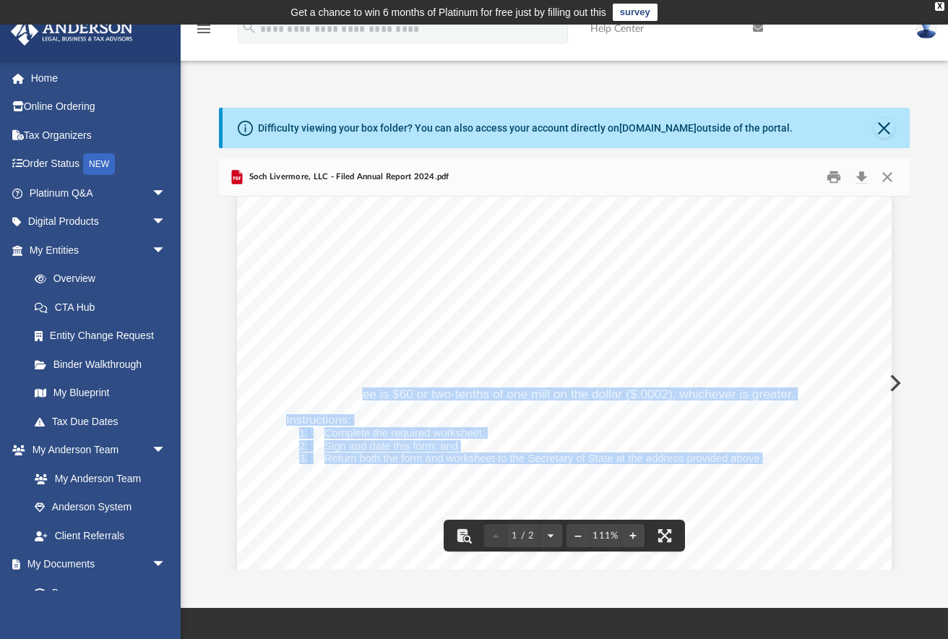
drag, startPoint x: 360, startPoint y: 393, endPoint x: 489, endPoint y: 402, distance: 129.6
click at [482, 402] on div "2024 Limited Liability Company Annual Report • Please review the current Regist…" at bounding box center [564, 357] width 655 height 847
click at [588, 415] on div "2024 Limited Liability Company Annual Report • Please review the current Regist…" at bounding box center [564, 357] width 655 height 847
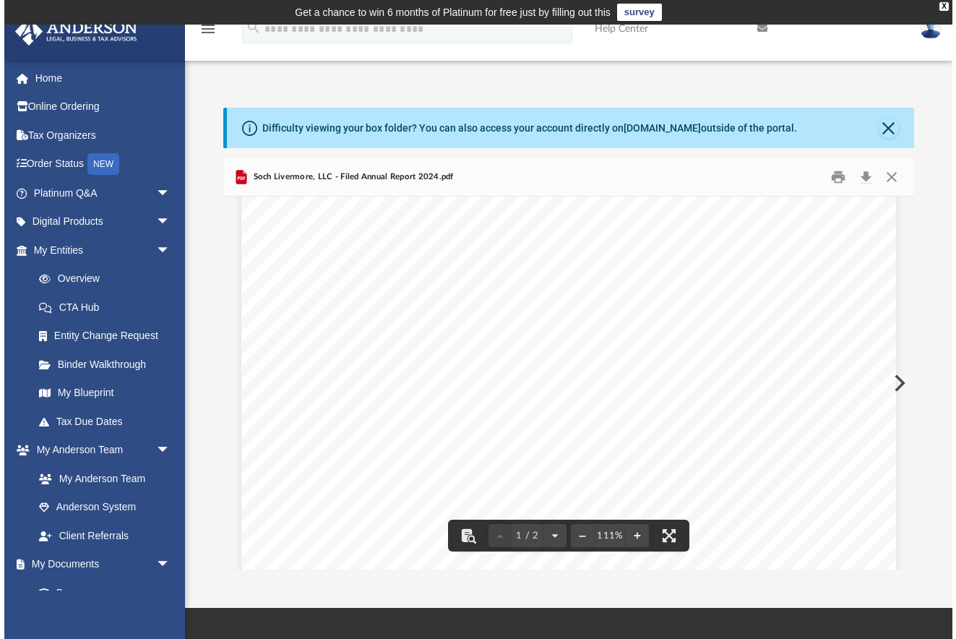
scroll to position [0, 0]
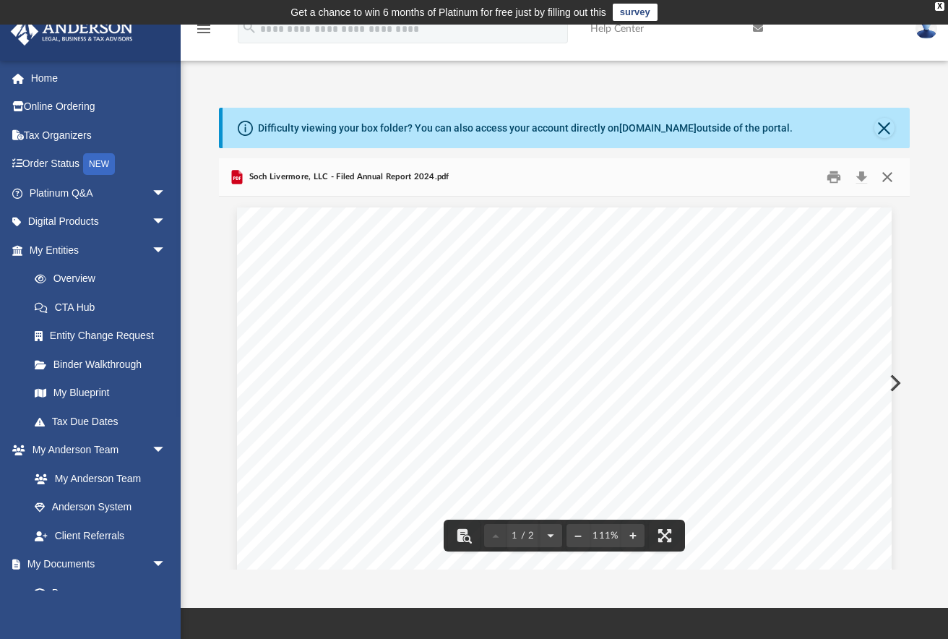
click at [888, 171] on button "Close" at bounding box center [887, 177] width 26 height 22
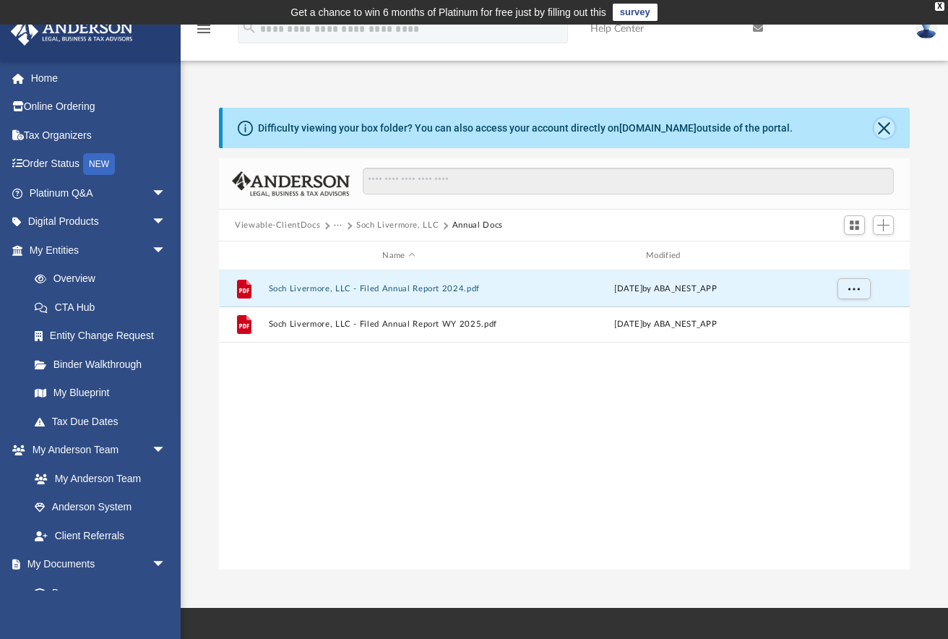
click at [882, 127] on button "Close" at bounding box center [884, 128] width 20 height 20
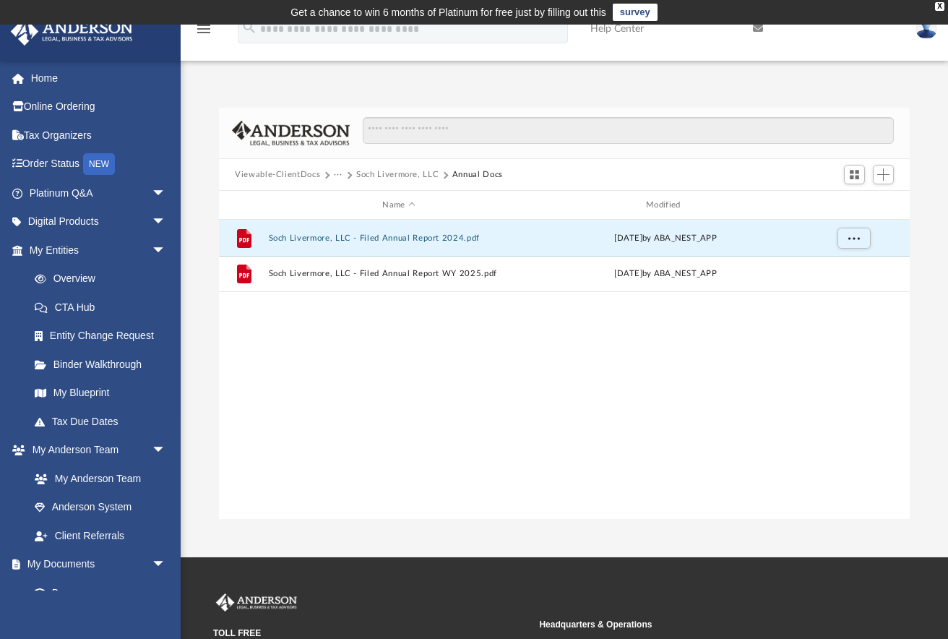
click at [293, 173] on button "Viewable-ClientDocs" at bounding box center [277, 174] width 85 height 13
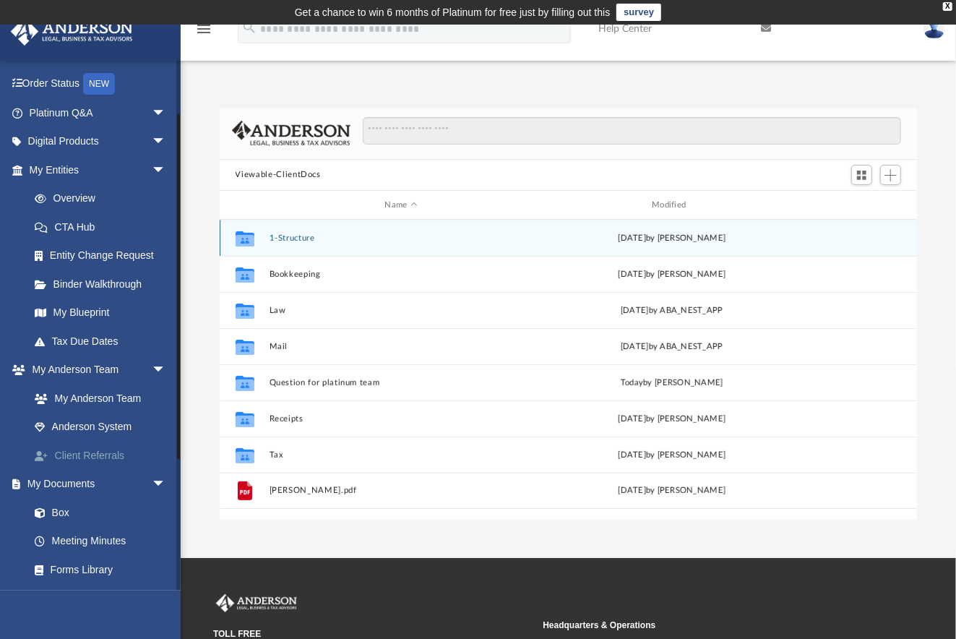
scroll to position [129, 0]
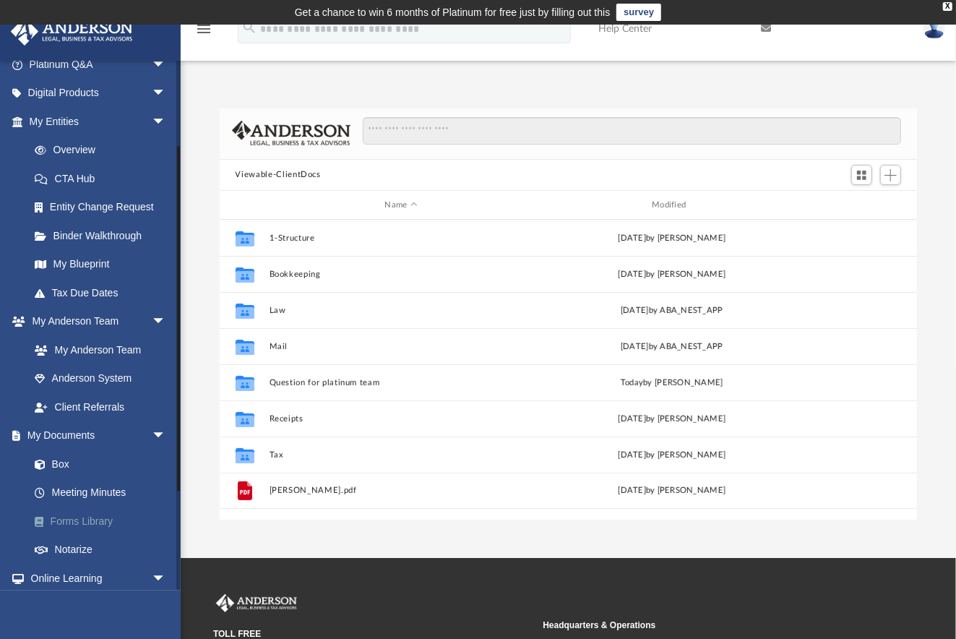
click at [68, 521] on link "Forms Library" at bounding box center [104, 521] width 168 height 29
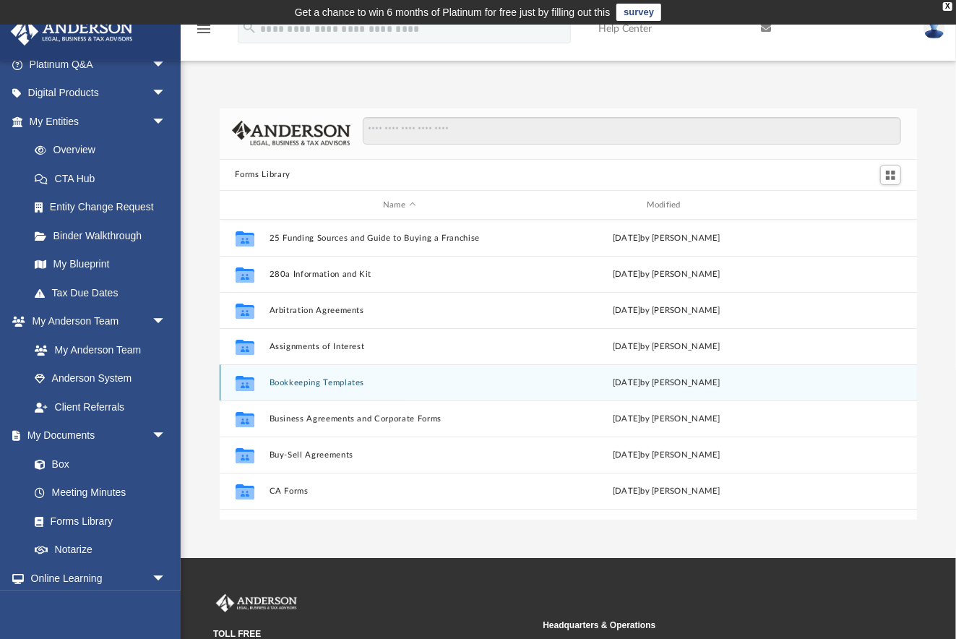
scroll to position [321, 691]
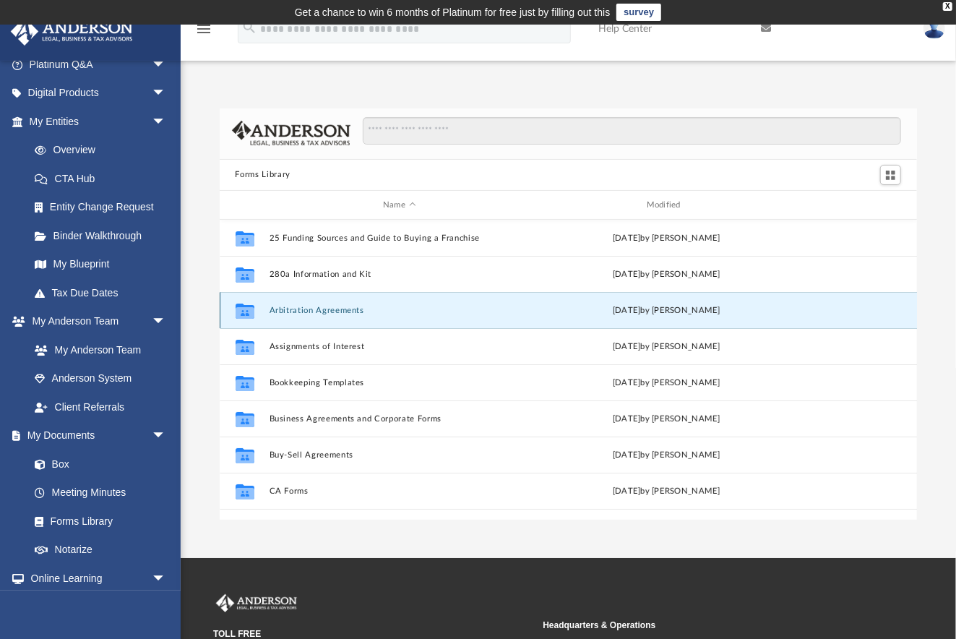
click at [330, 311] on button "Arbitration Agreements" at bounding box center [399, 310] width 261 height 9
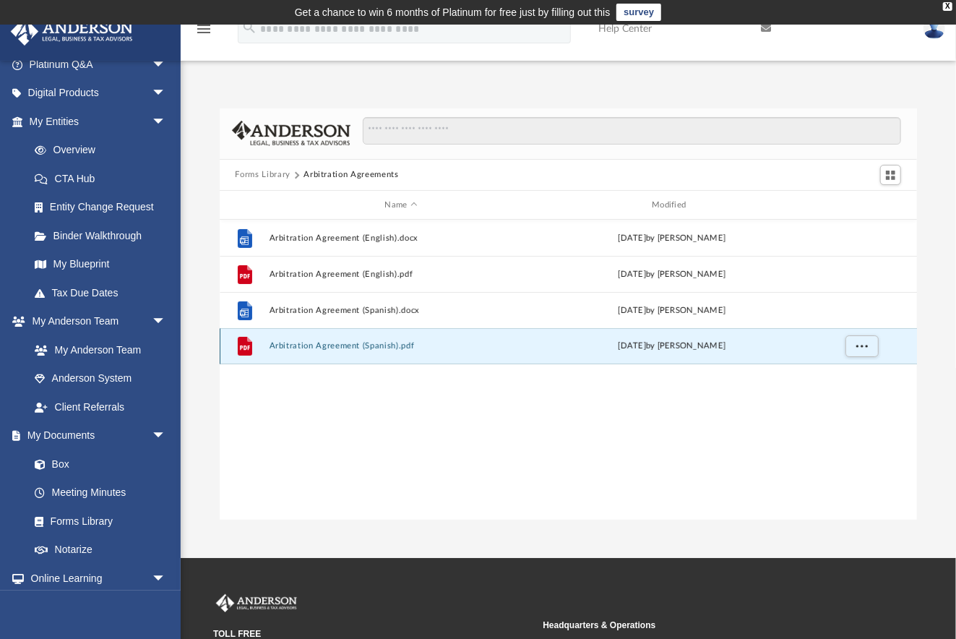
click at [306, 345] on button "Arbitration Agreement (Spanish).pdf" at bounding box center [401, 346] width 264 height 9
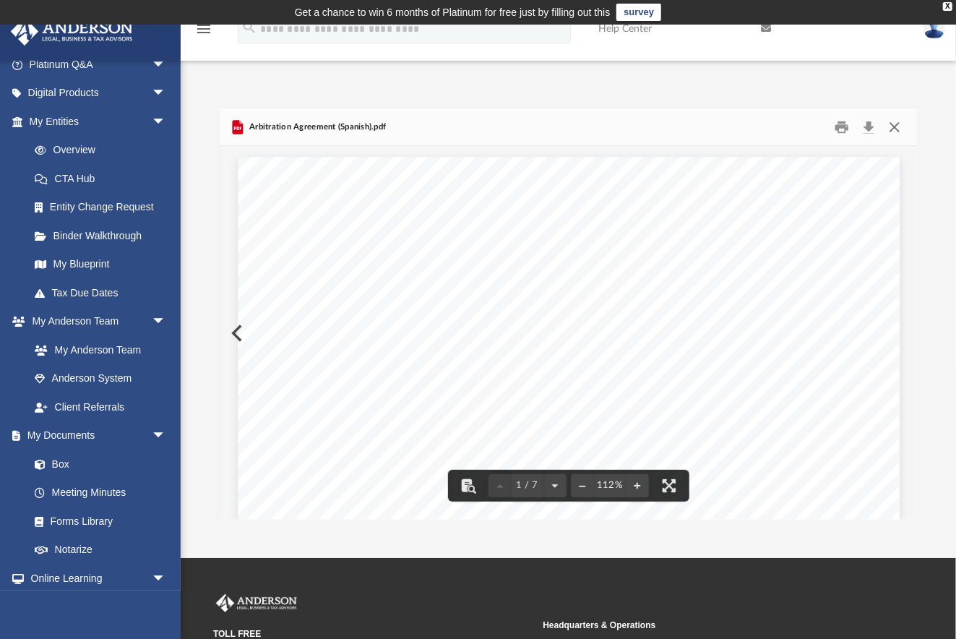
click at [890, 124] on button "Close" at bounding box center [895, 127] width 26 height 22
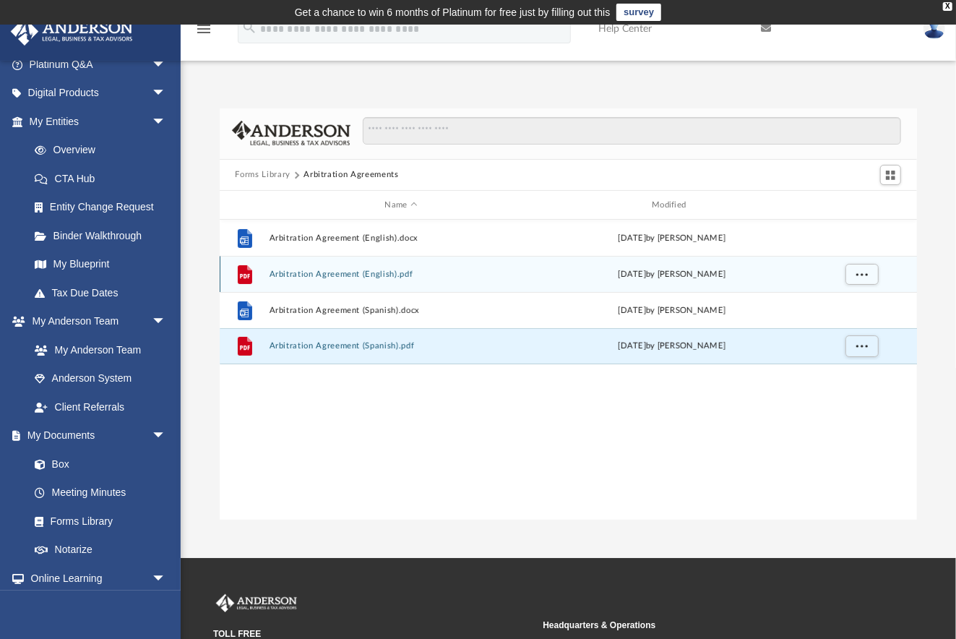
click at [309, 279] on div "File Arbitration Agreement (English).pdf Wed Oct 5 2022 by Mary Acree" at bounding box center [569, 274] width 698 height 36
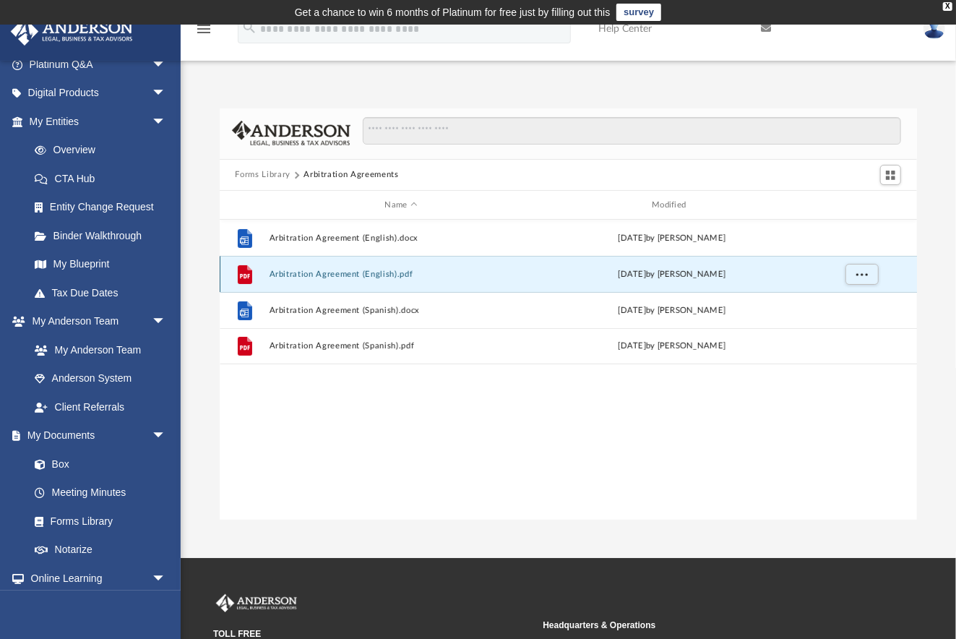
click at [308, 270] on button "Arbitration Agreement (English).pdf" at bounding box center [401, 274] width 264 height 9
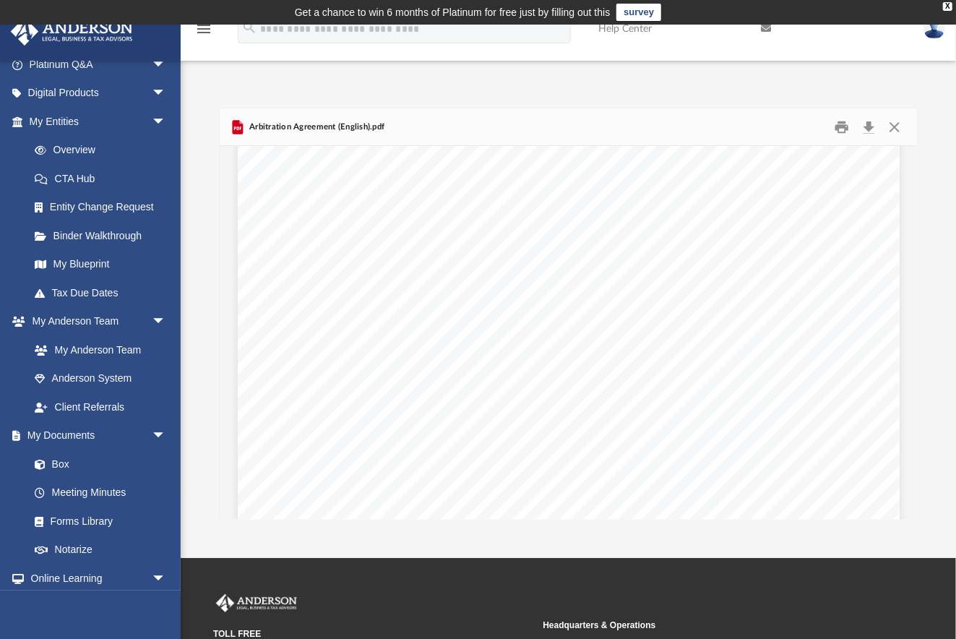
scroll to position [4677, 0]
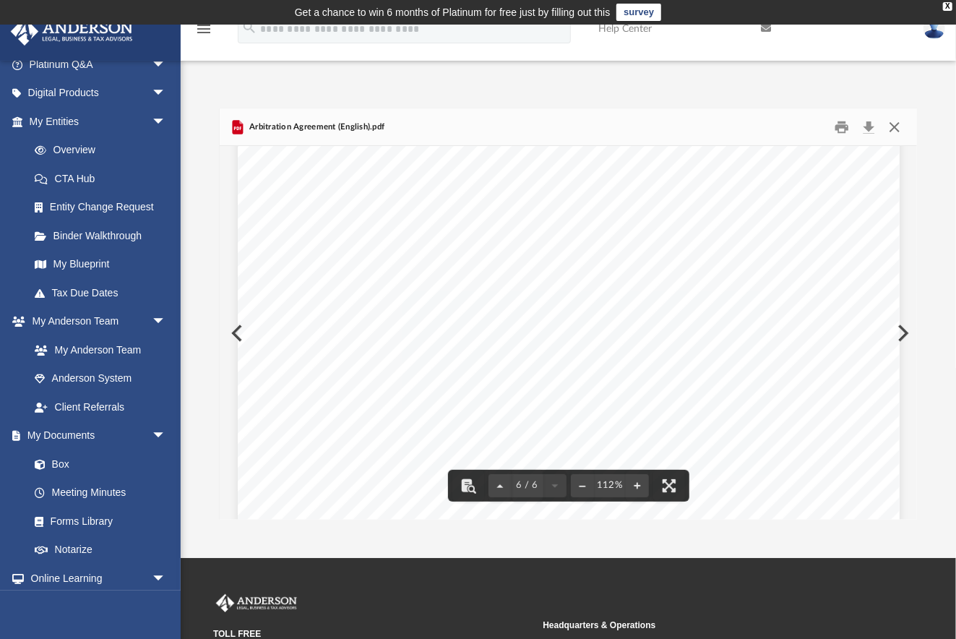
drag, startPoint x: 893, startPoint y: 126, endPoint x: 890, endPoint y: 134, distance: 9.1
click at [893, 126] on button "Close" at bounding box center [895, 127] width 26 height 22
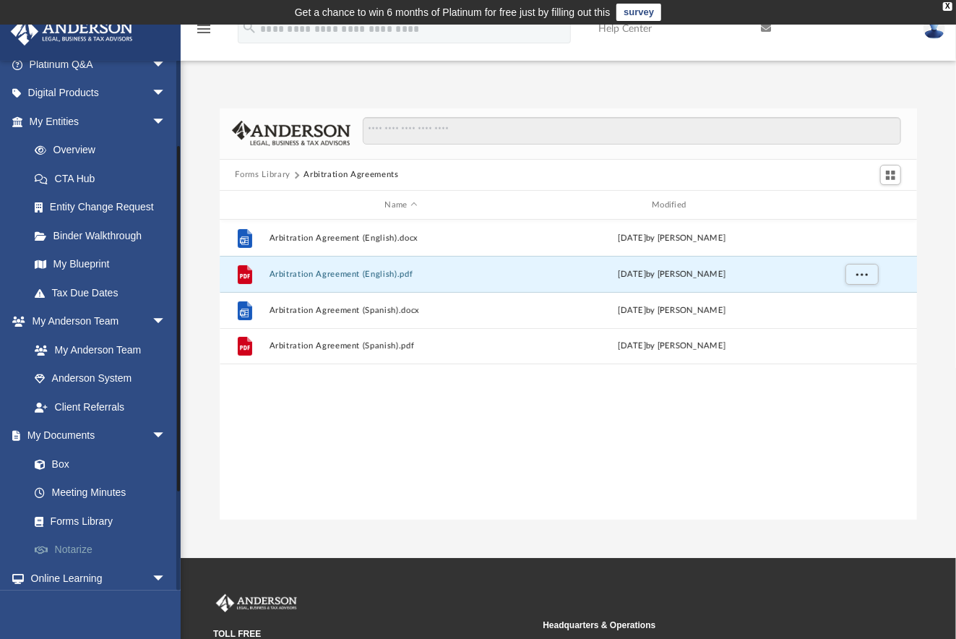
click at [79, 552] on link "Notarize" at bounding box center [104, 549] width 168 height 29
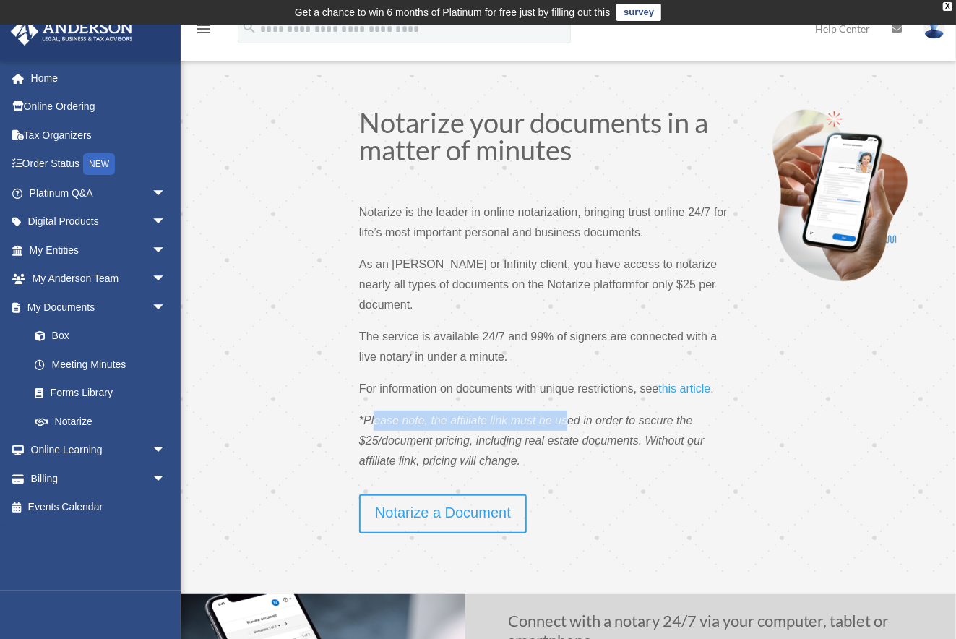
drag, startPoint x: 387, startPoint y: 400, endPoint x: 577, endPoint y: 409, distance: 189.5
click at [569, 414] on span "*Please note, the affiliate link must be used in order to secure the $25/docume…" at bounding box center [531, 440] width 345 height 53
click at [578, 410] on p "*Please note, the affiliate link must be used in order to secure the $25/docume…" at bounding box center [544, 446] width 371 height 72
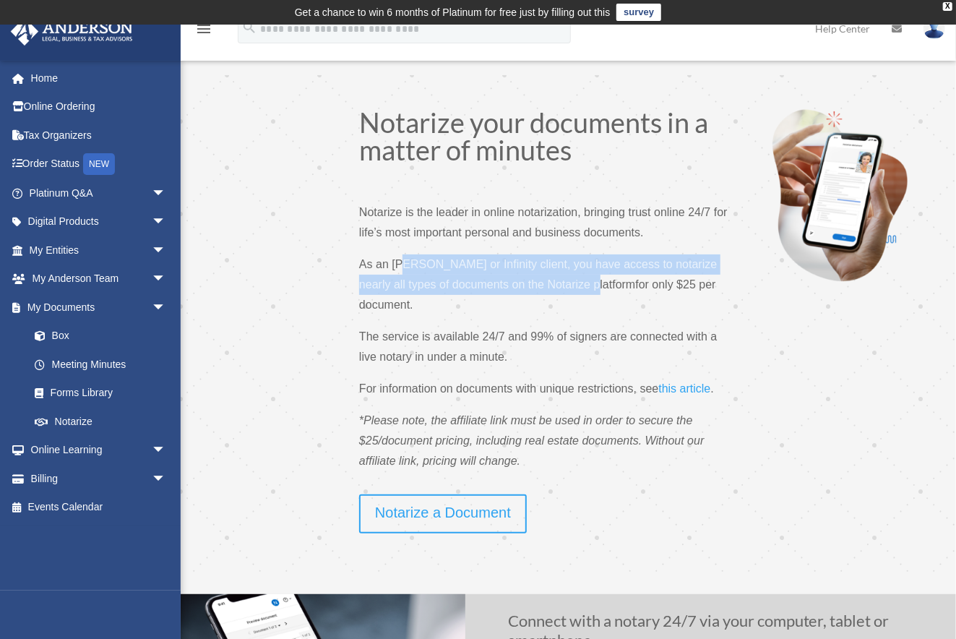
drag, startPoint x: 408, startPoint y: 263, endPoint x: 572, endPoint y: 283, distance: 165.9
click at [572, 283] on span "As an [PERSON_NAME] or Infinity client, you have access to notarize nearly all …" at bounding box center [538, 274] width 358 height 33
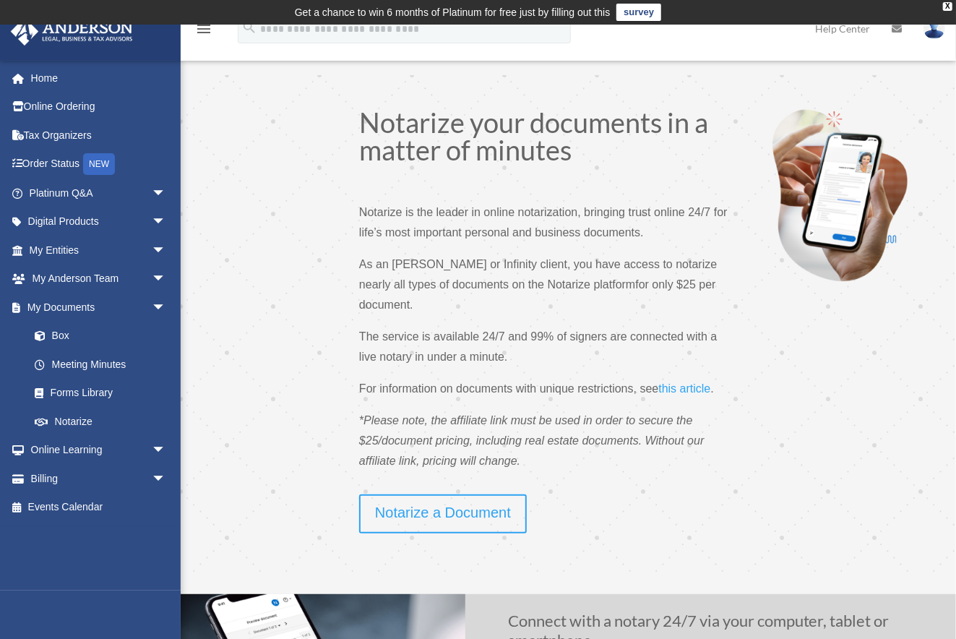
click at [584, 291] on p "As an [PERSON_NAME] or Infinity client, you have access to notarize nearly all …" at bounding box center [544, 290] width 371 height 72
drag, startPoint x: 392, startPoint y: 282, endPoint x: 607, endPoint y: 297, distance: 215.9
click at [607, 297] on p "As an [PERSON_NAME] or Infinity client, you have access to notarize nearly all …" at bounding box center [544, 290] width 371 height 72
click at [619, 301] on p "As an [PERSON_NAME] or Infinity client, you have access to notarize nearly all …" at bounding box center [544, 290] width 371 height 72
drag, startPoint x: 392, startPoint y: 319, endPoint x: 558, endPoint y: 338, distance: 167.3
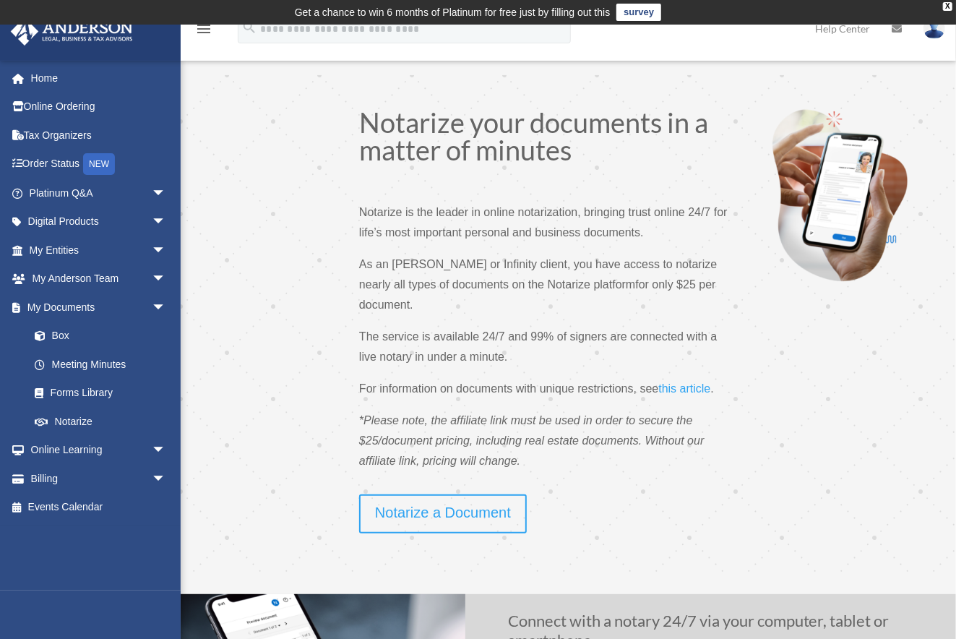
click at [548, 332] on p "The service is available 24/7 and 99% of signers are connected with a live nota…" at bounding box center [544, 353] width 371 height 52
click at [558, 338] on p "The service is available 24/7 and 99% of signers are connected with a live nota…" at bounding box center [544, 353] width 371 height 52
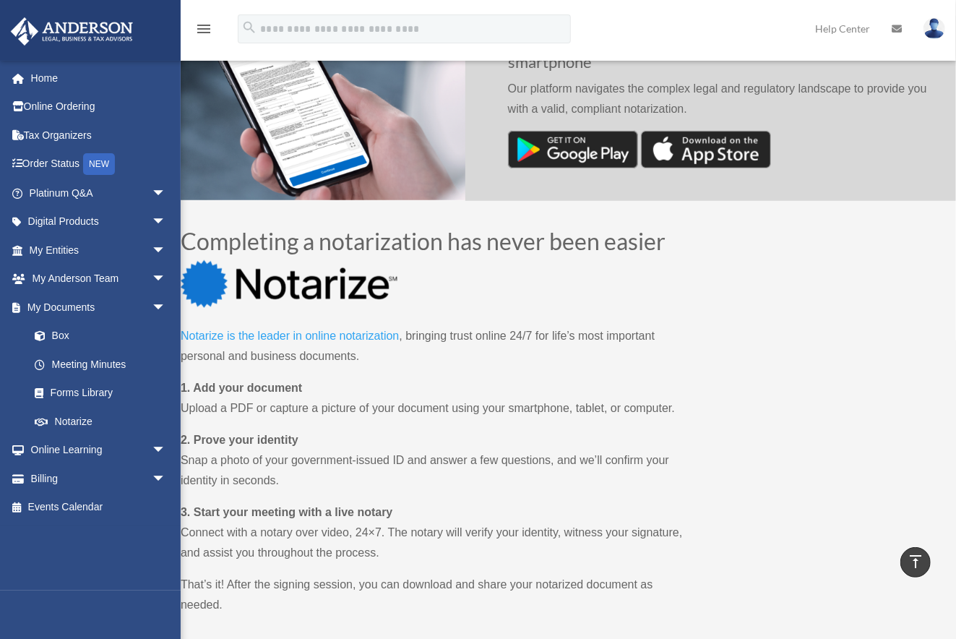
scroll to position [594, 0]
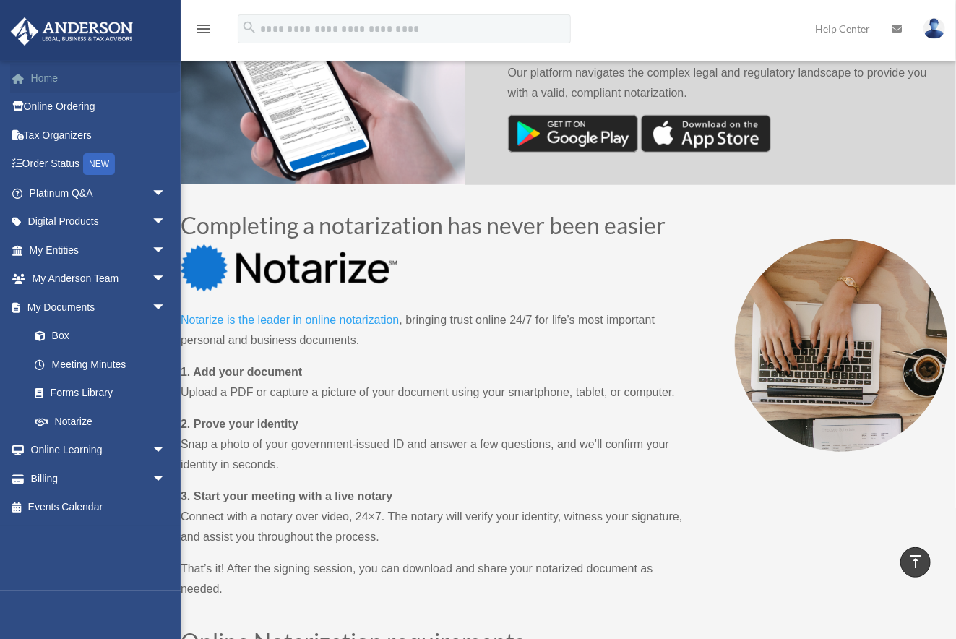
click at [59, 78] on link "Home" at bounding box center [99, 78] width 178 height 29
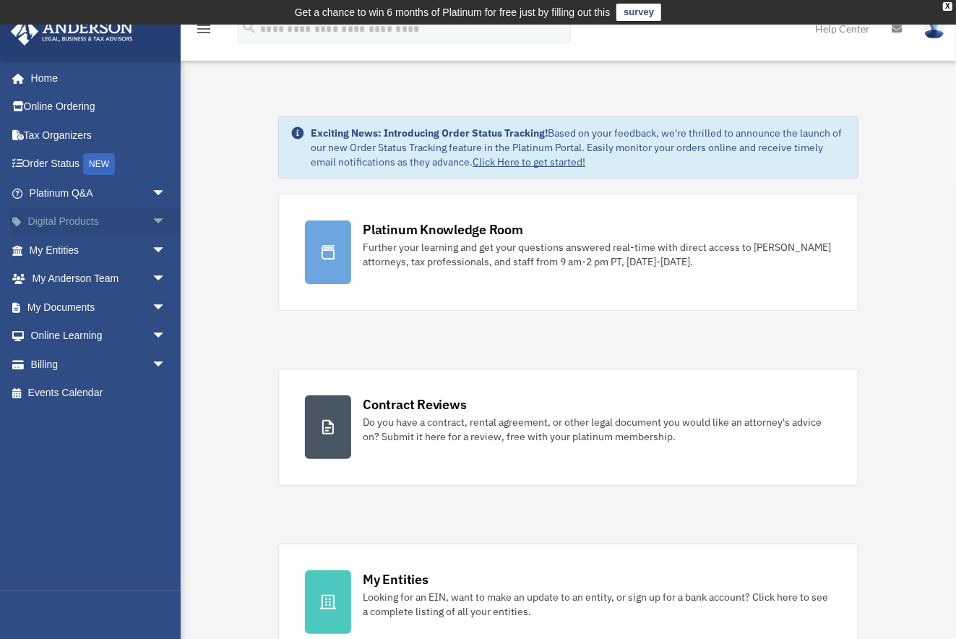
click at [59, 221] on link "Digital Products arrow_drop_down" at bounding box center [99, 221] width 178 height 29
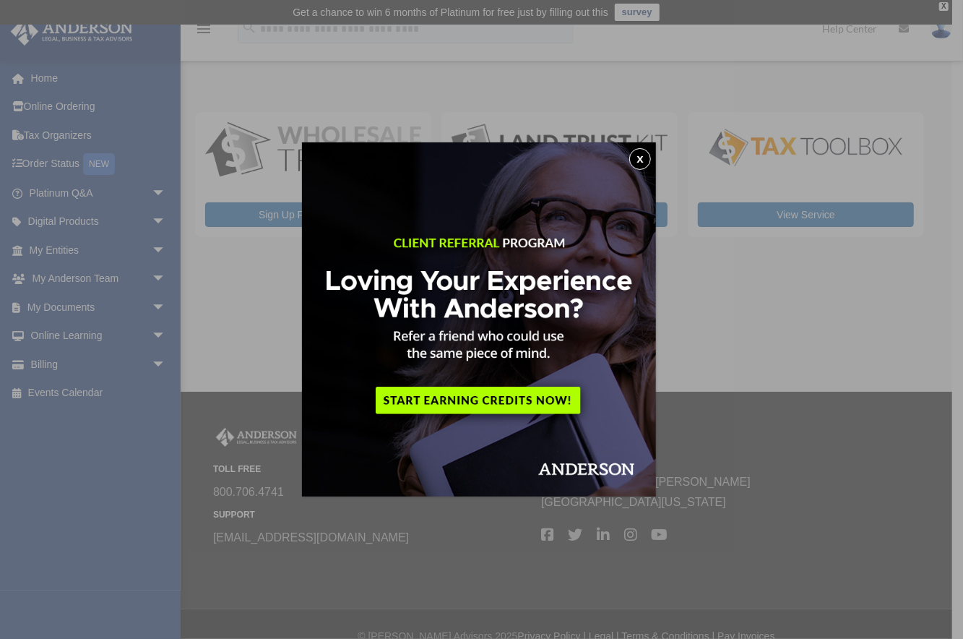
click at [651, 156] on button "x" at bounding box center [640, 159] width 22 height 22
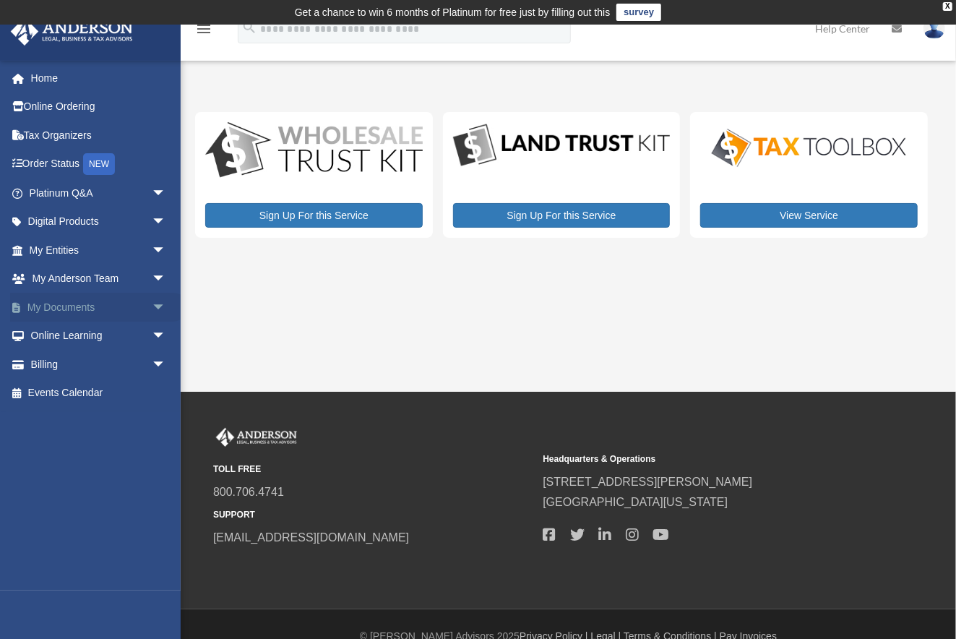
click at [79, 303] on link "My Documents arrow_drop_down" at bounding box center [99, 307] width 178 height 29
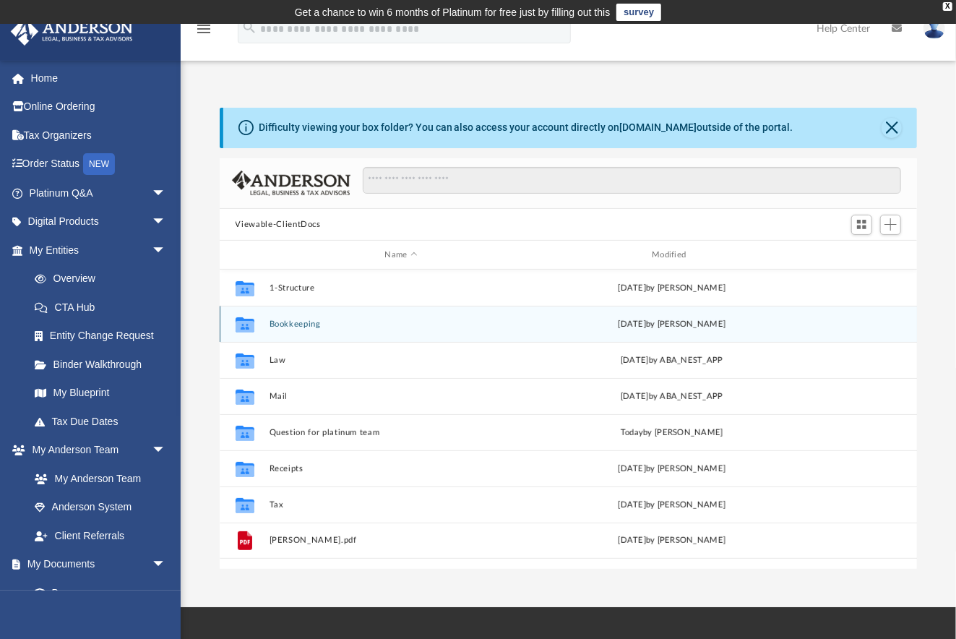
scroll to position [321, 691]
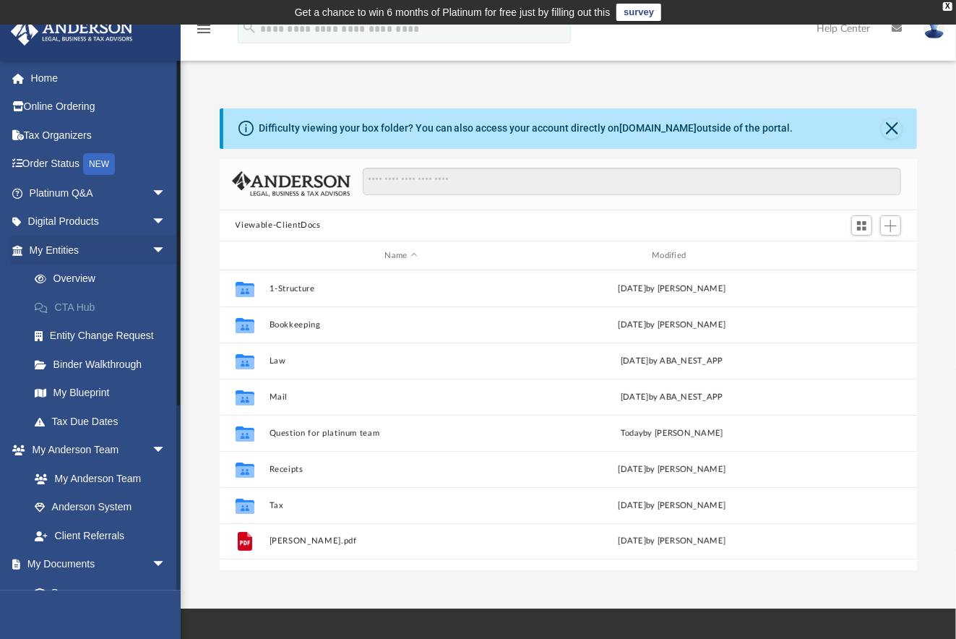
click at [89, 307] on link "CTA Hub" at bounding box center [104, 307] width 168 height 29
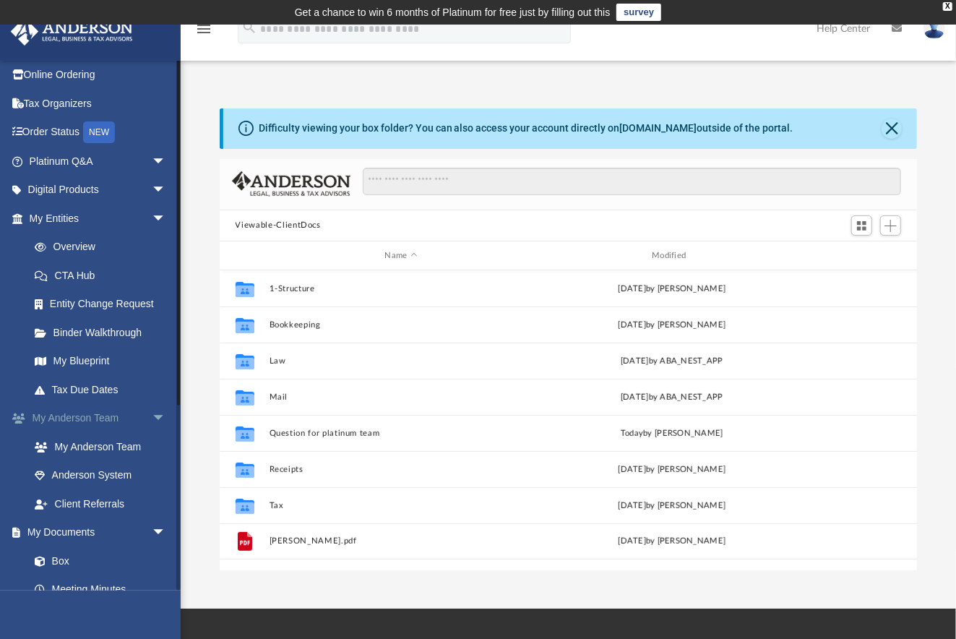
scroll to position [64, 0]
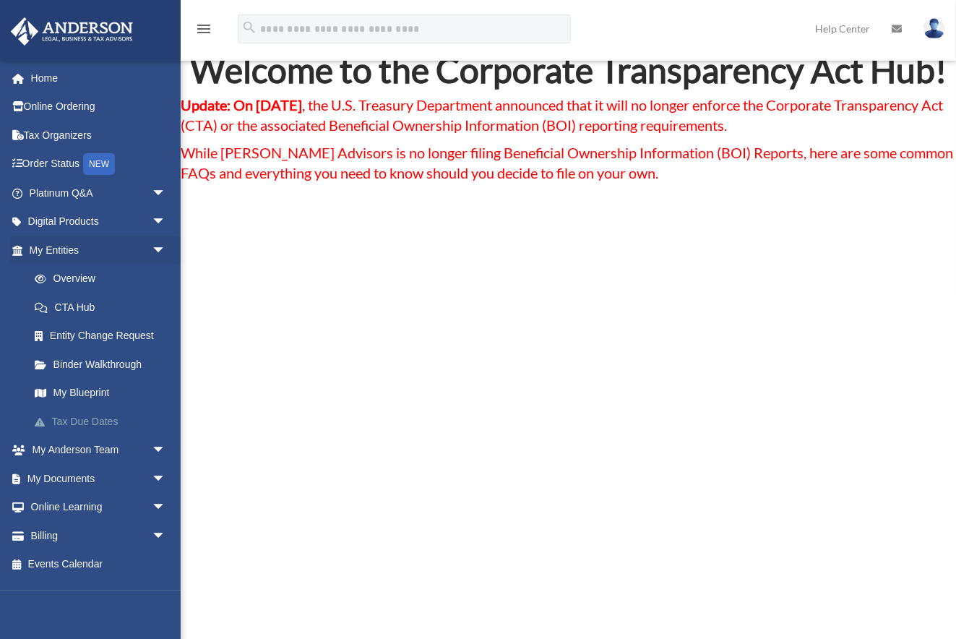
scroll to position [88, 0]
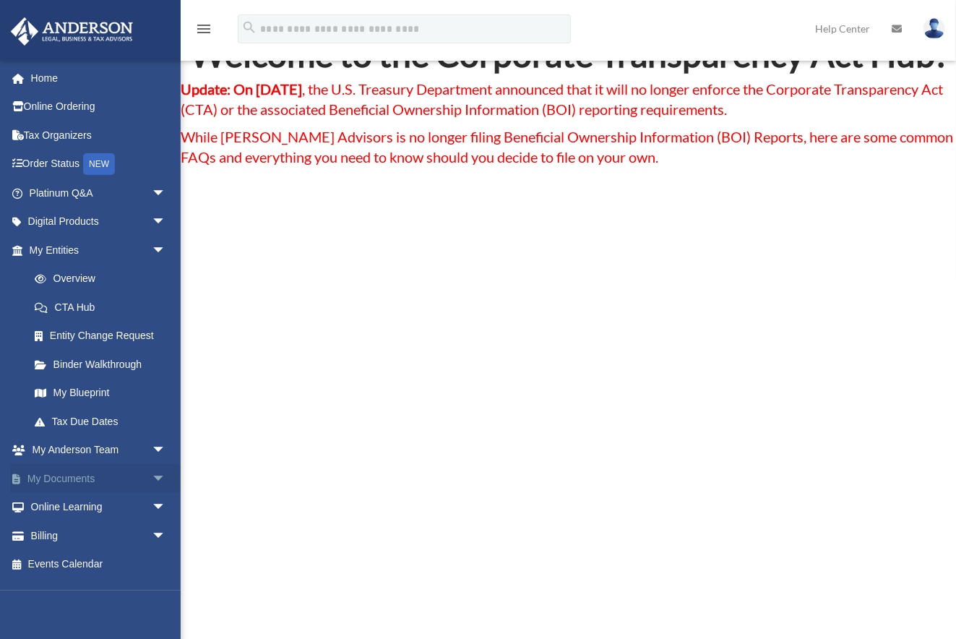
click at [64, 476] on link "My Documents arrow_drop_down" at bounding box center [99, 478] width 178 height 29
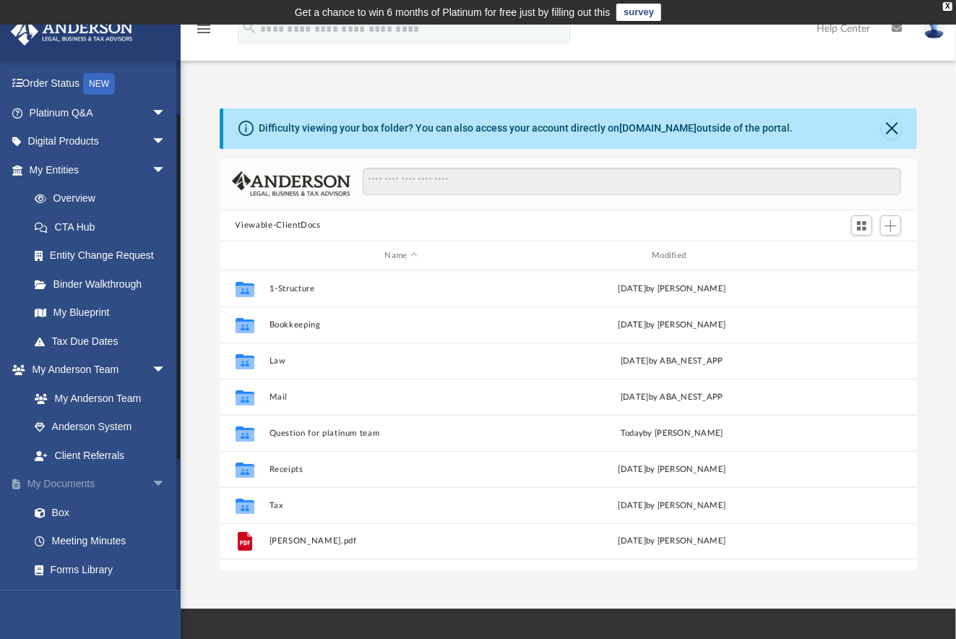
scroll to position [96, 0]
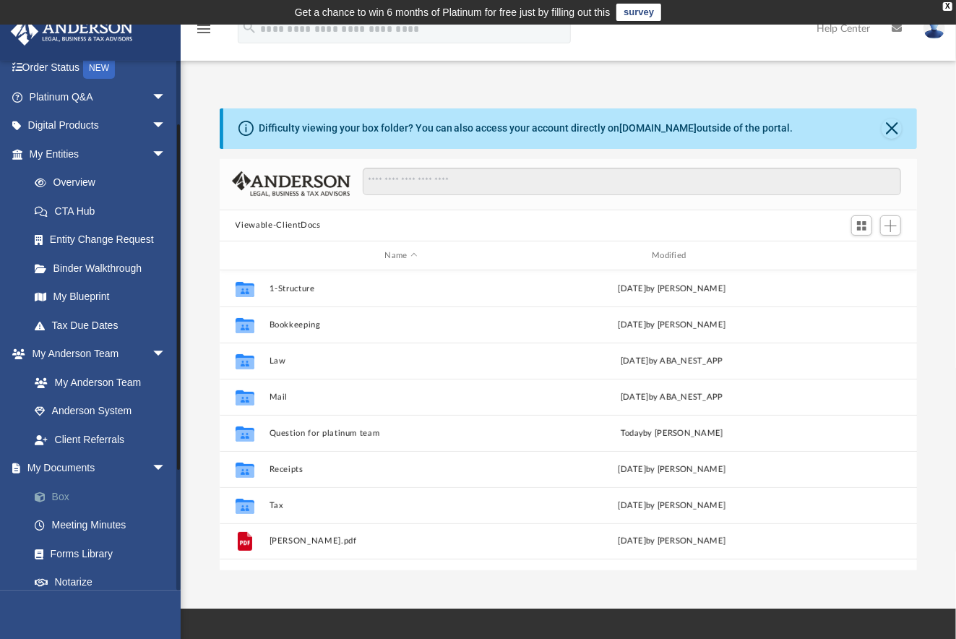
click at [59, 494] on link "Box" at bounding box center [104, 496] width 168 height 29
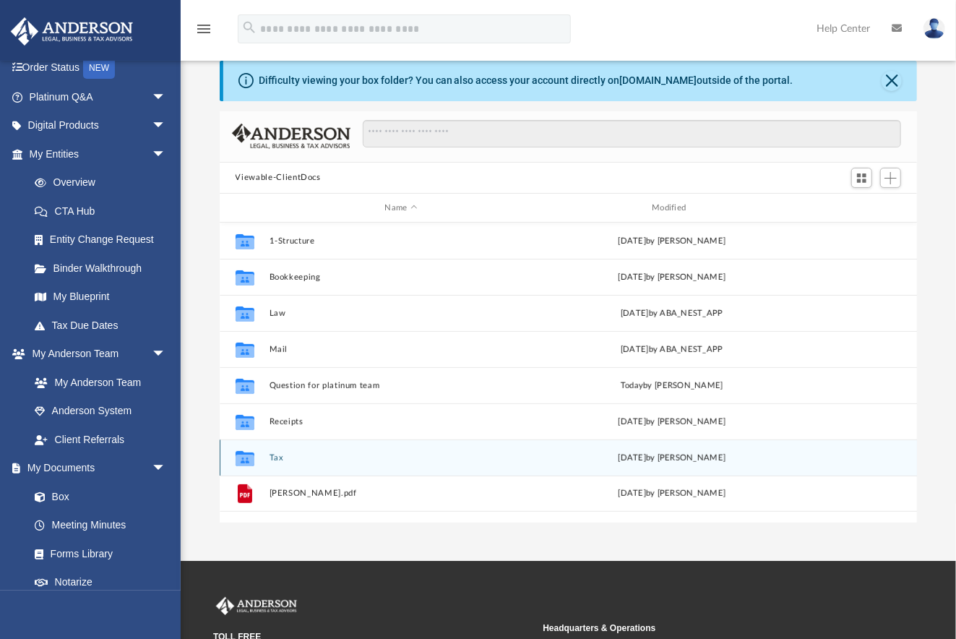
scroll to position [64, 0]
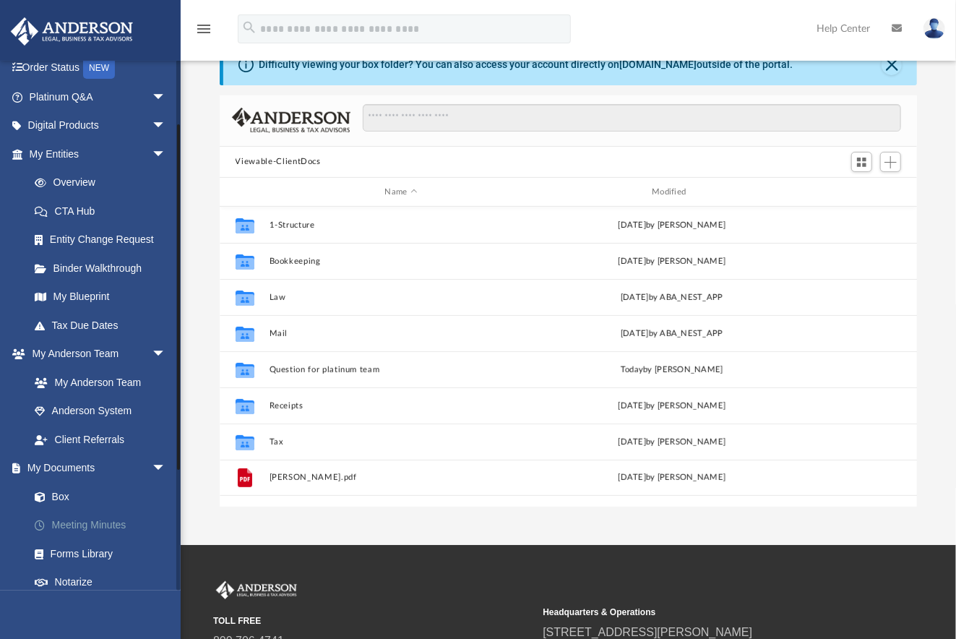
click at [74, 528] on link "Meeting Minutes" at bounding box center [104, 525] width 168 height 29
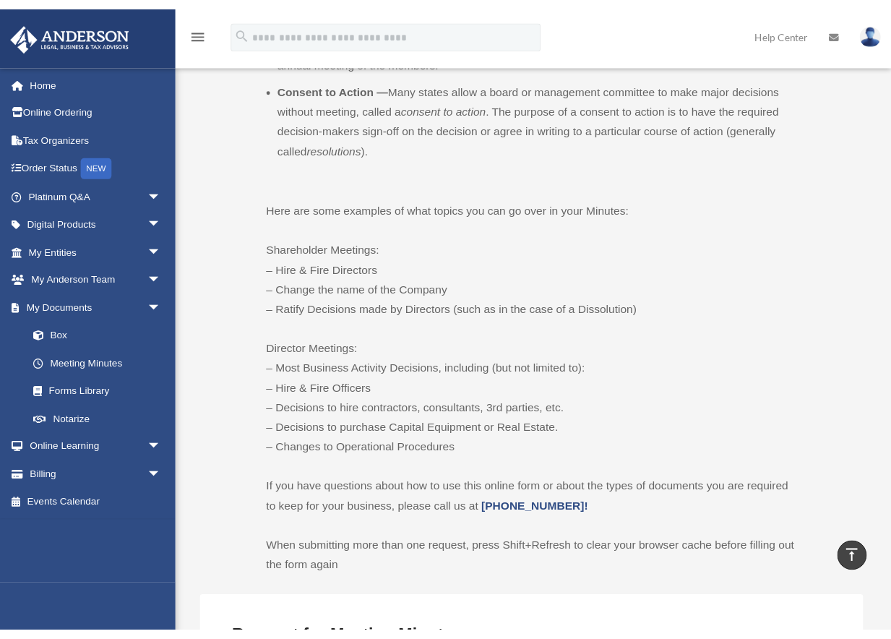
scroll to position [736, 0]
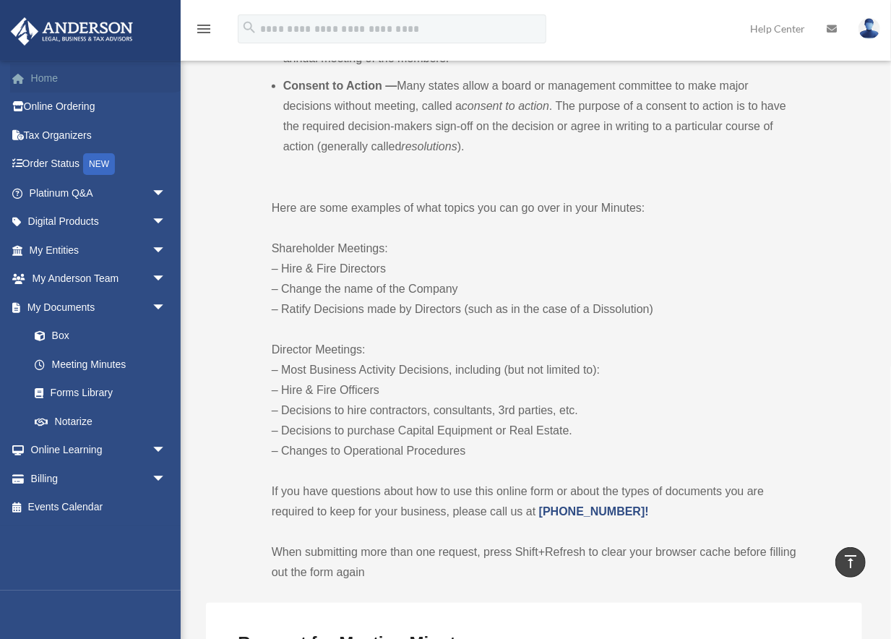
click at [58, 79] on link "Home" at bounding box center [99, 78] width 178 height 29
